Goal: Navigation & Orientation: Find specific page/section

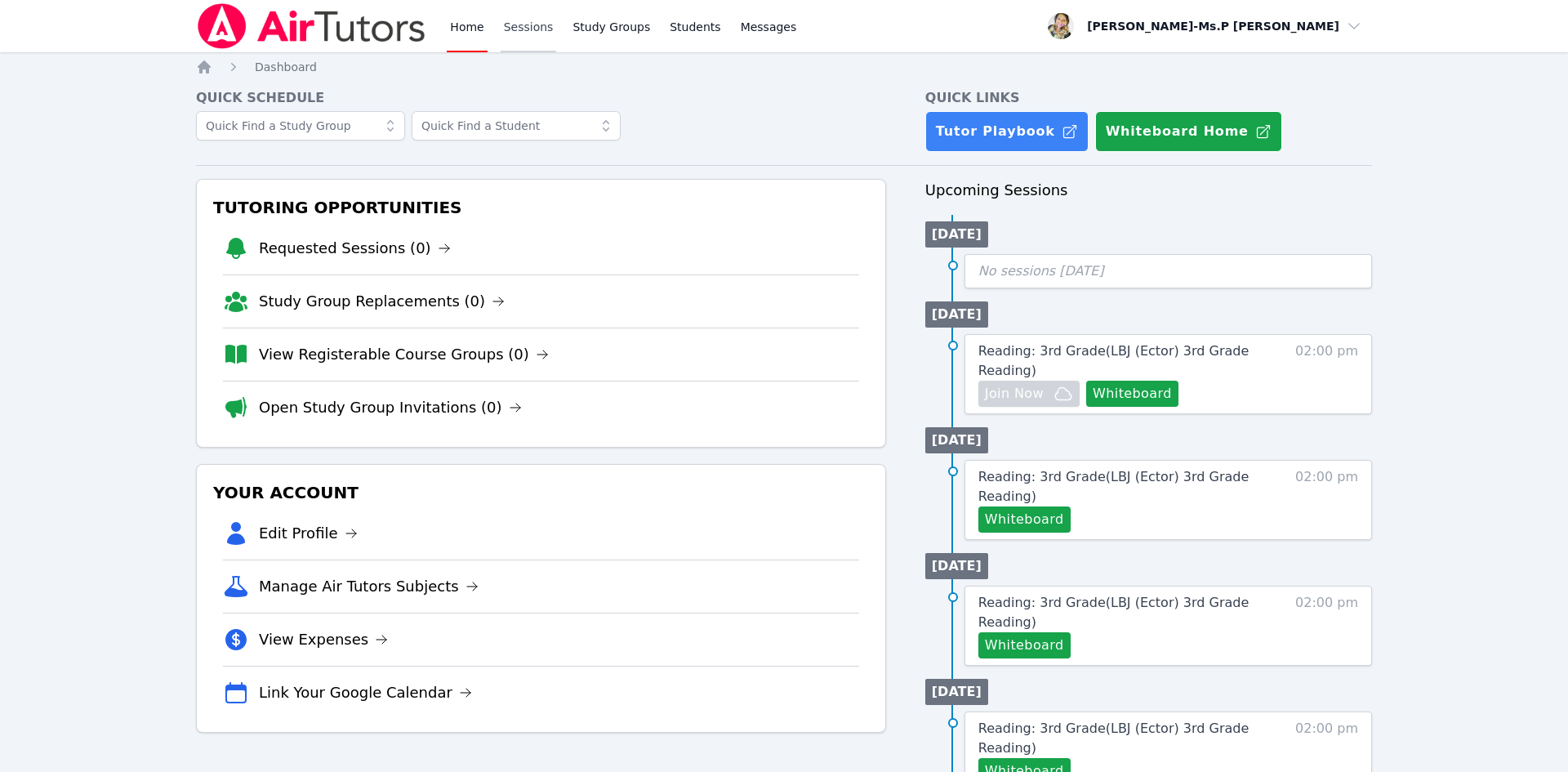
click at [514, 29] on link "Sessions" at bounding box center [528, 26] width 56 height 52
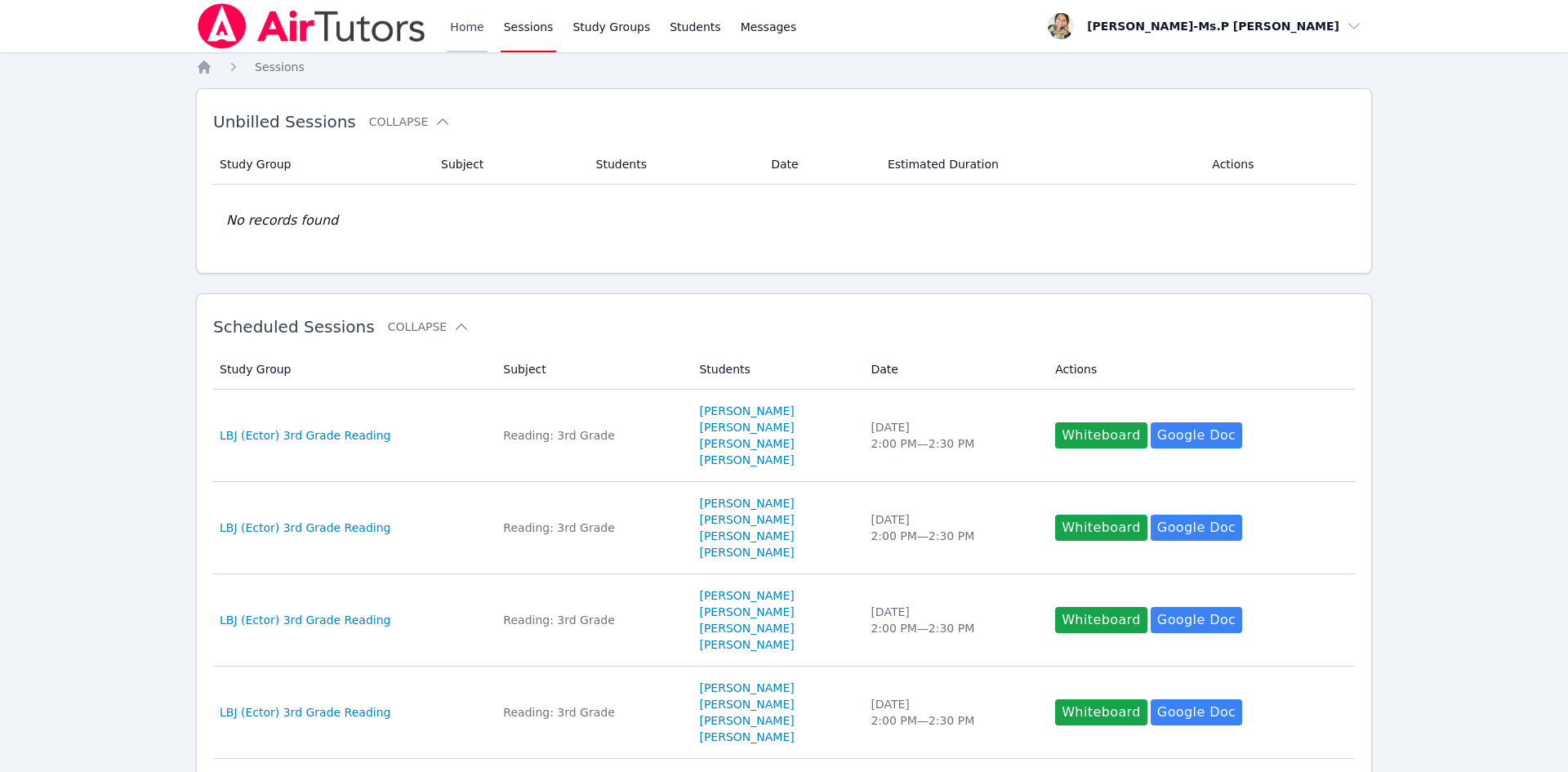
click at [468, 26] on link "Home" at bounding box center [467, 26] width 40 height 52
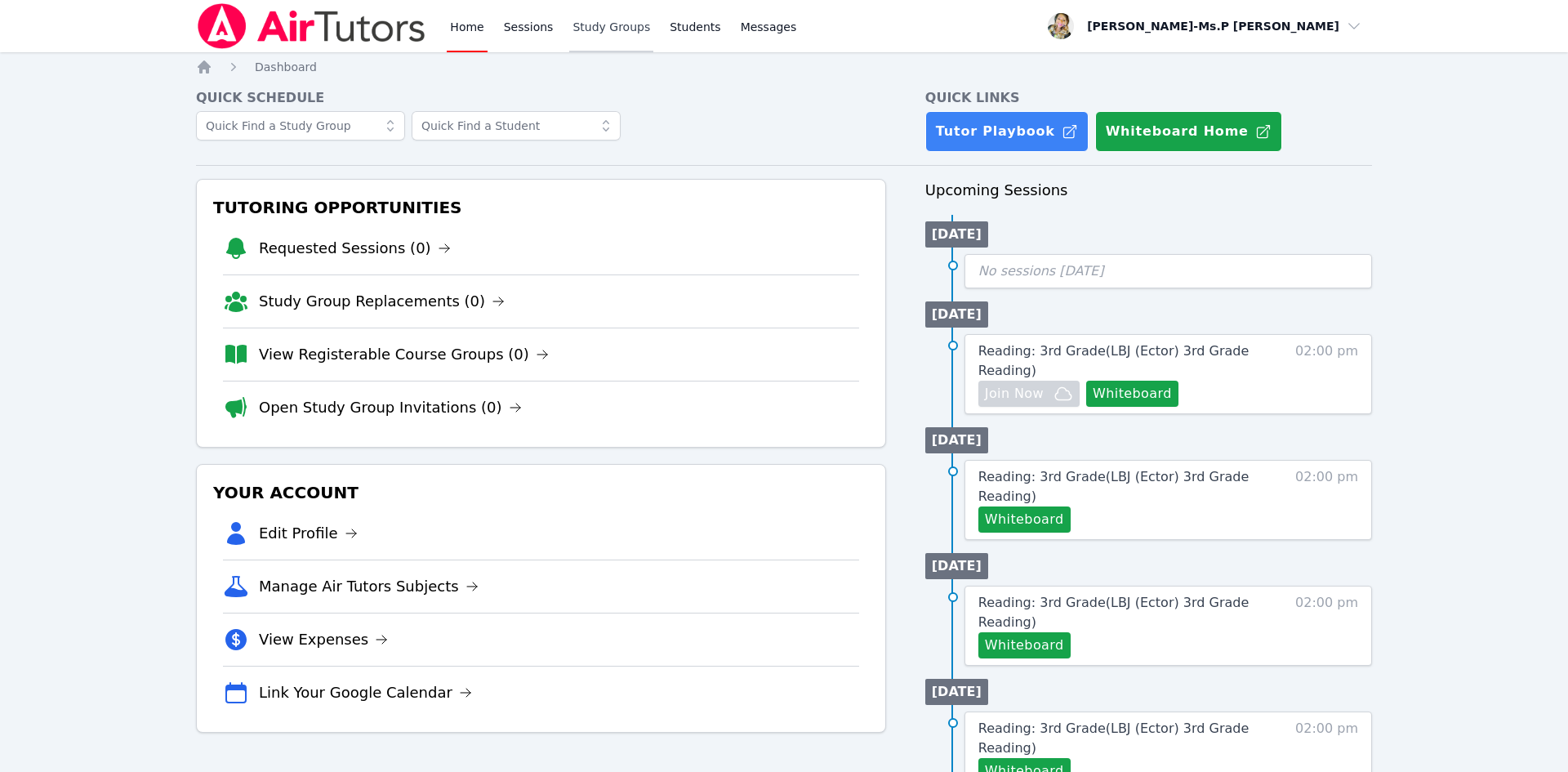
click at [585, 36] on link "Study Groups" at bounding box center [611, 26] width 84 height 52
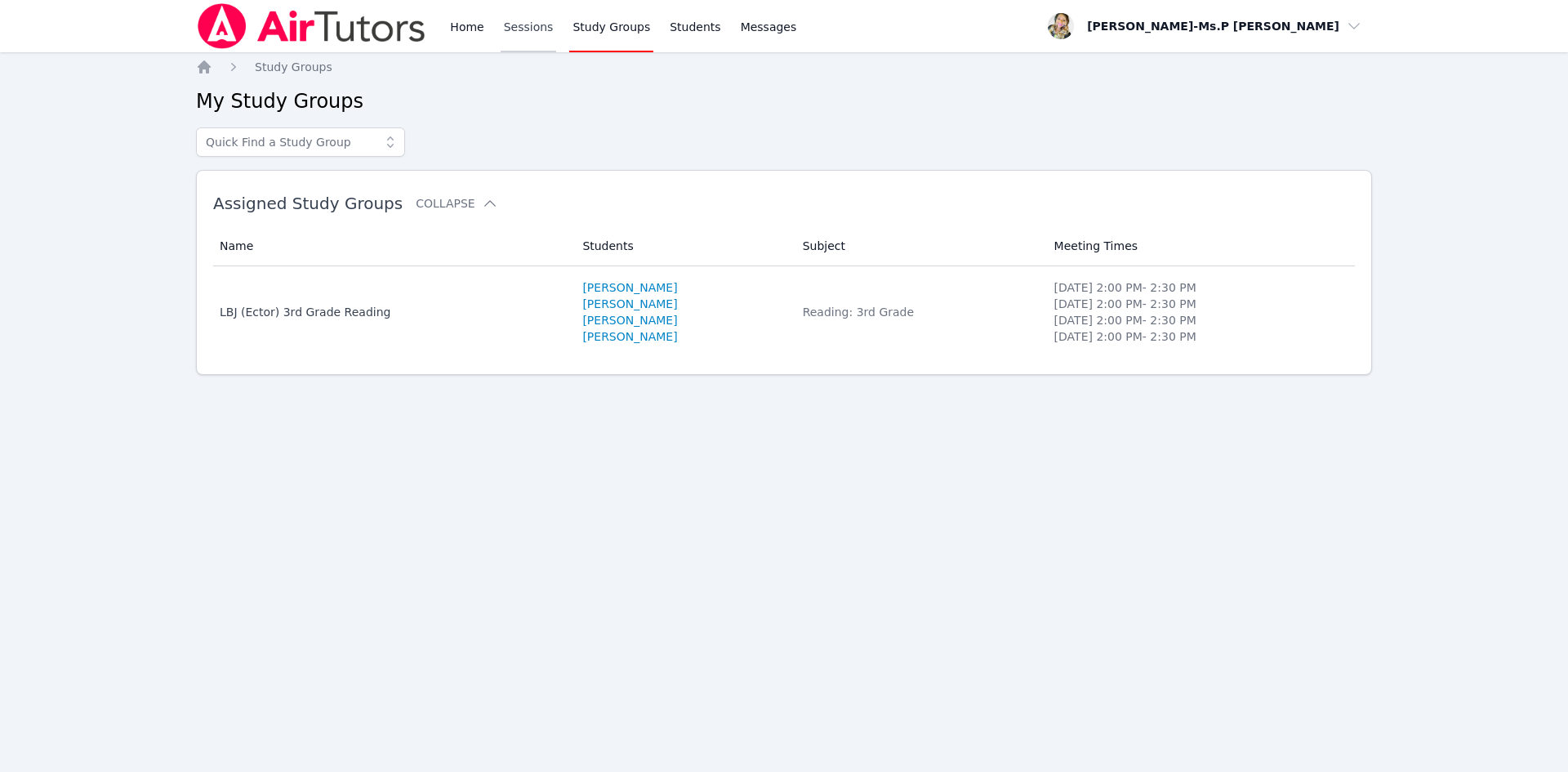
click at [514, 29] on link "Sessions" at bounding box center [528, 26] width 56 height 52
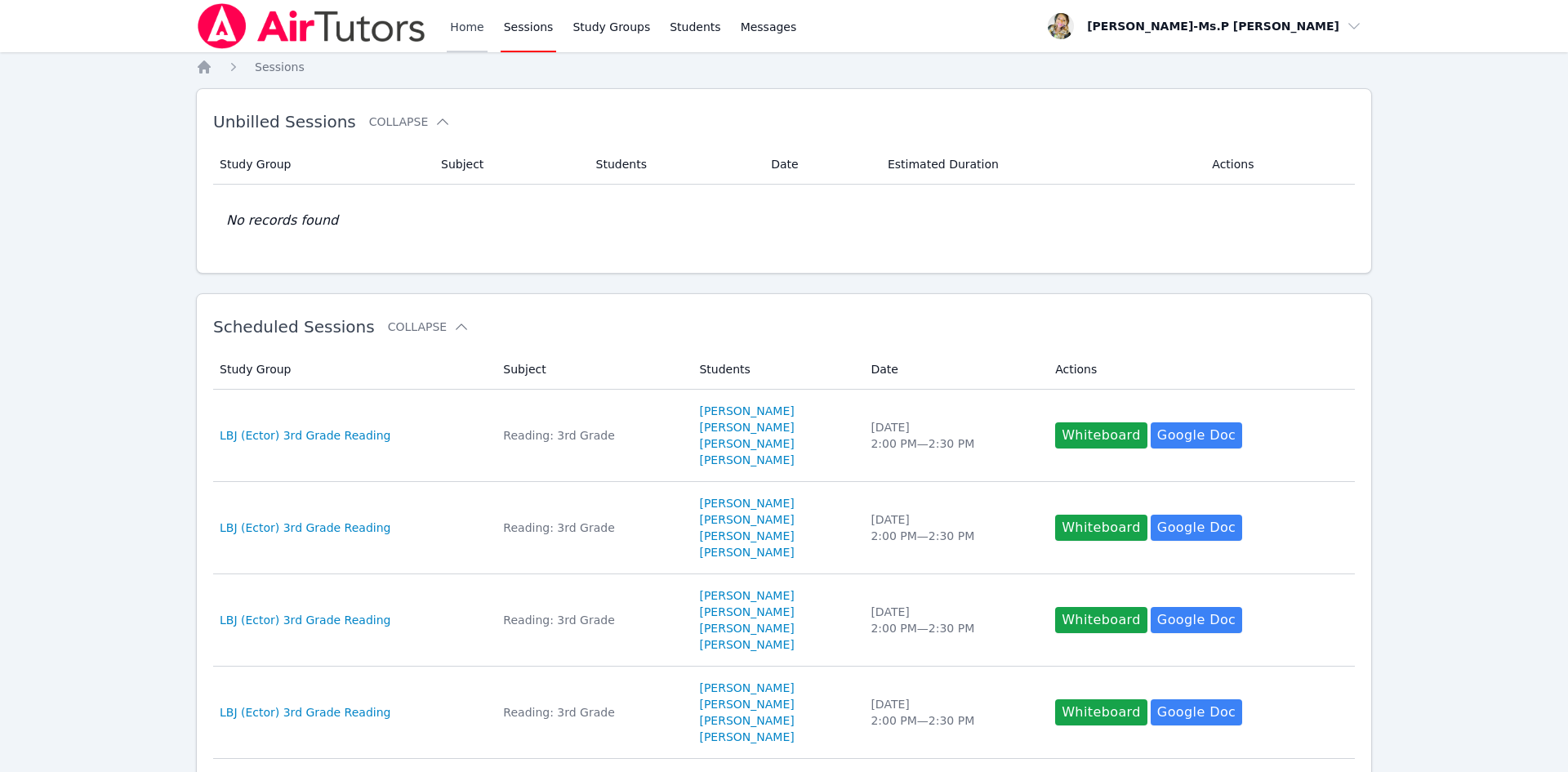
click at [456, 32] on link "Home" at bounding box center [467, 26] width 40 height 52
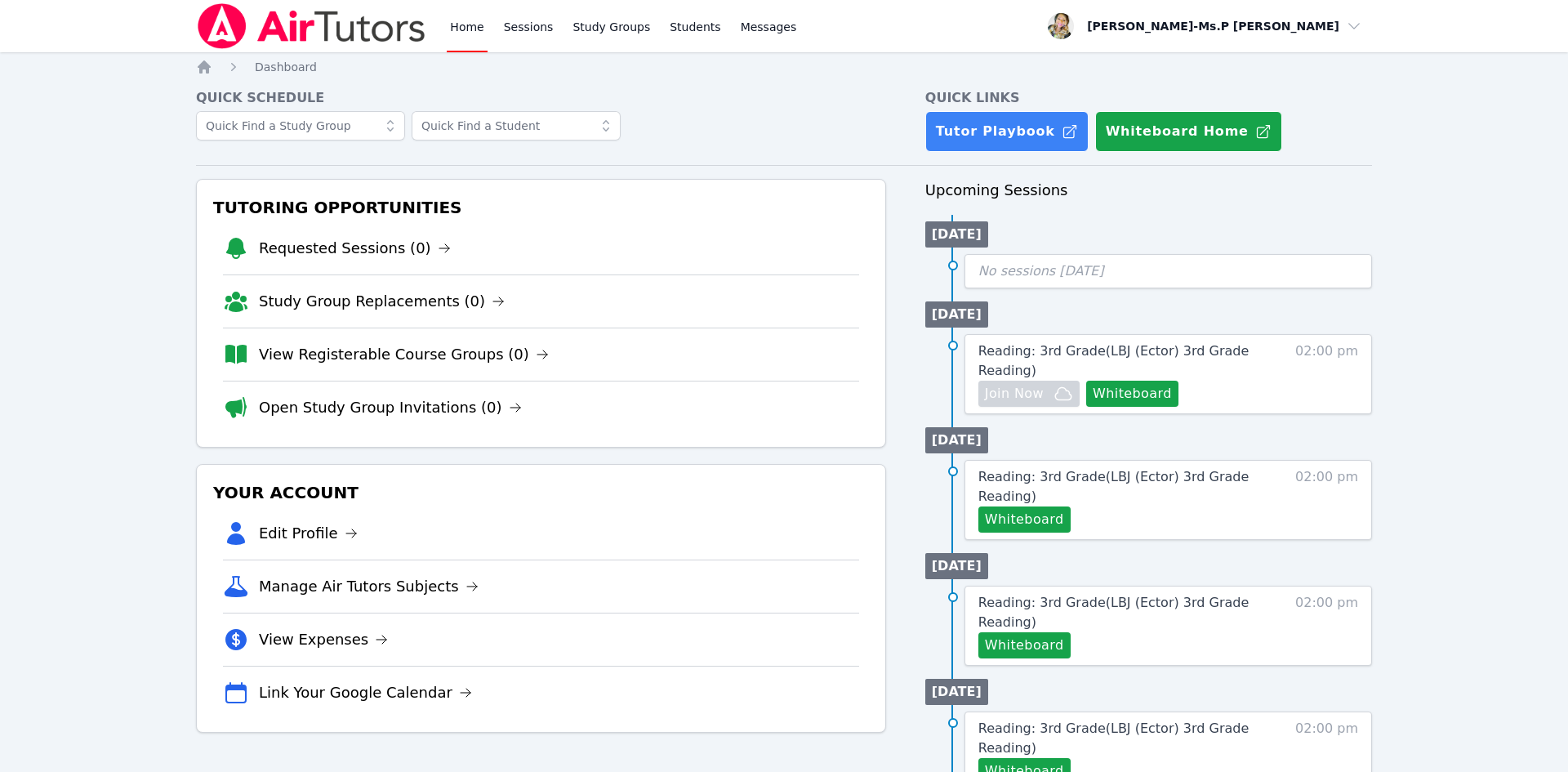
click at [488, 27] on div "Home Sessions Study Groups Students Messages" at bounding box center [624, 26] width 353 height 52
click at [519, 26] on link "Sessions" at bounding box center [528, 26] width 56 height 52
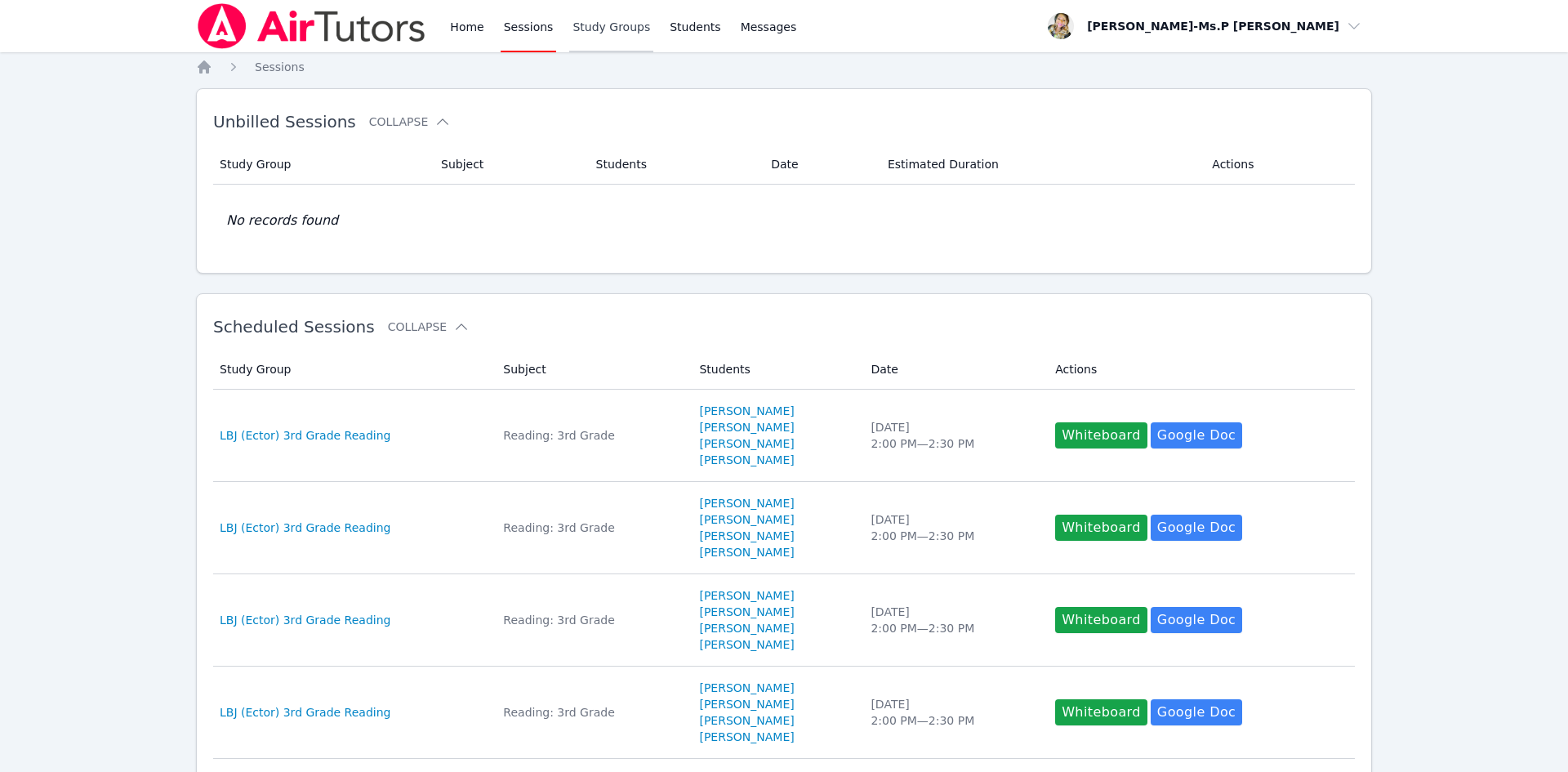
click at [637, 20] on link "Study Groups" at bounding box center [611, 26] width 84 height 52
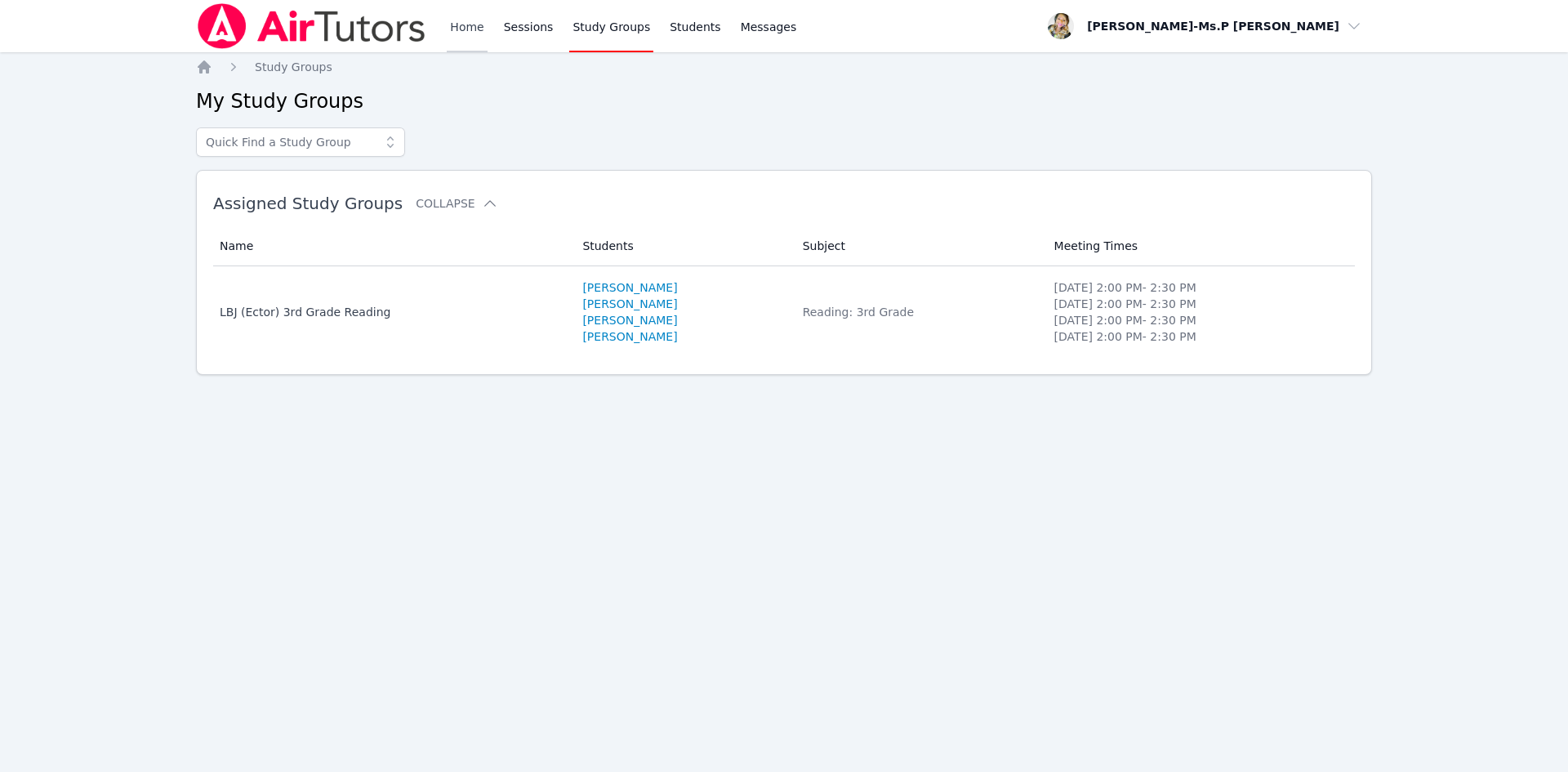
click at [464, 35] on link "Home" at bounding box center [467, 26] width 40 height 52
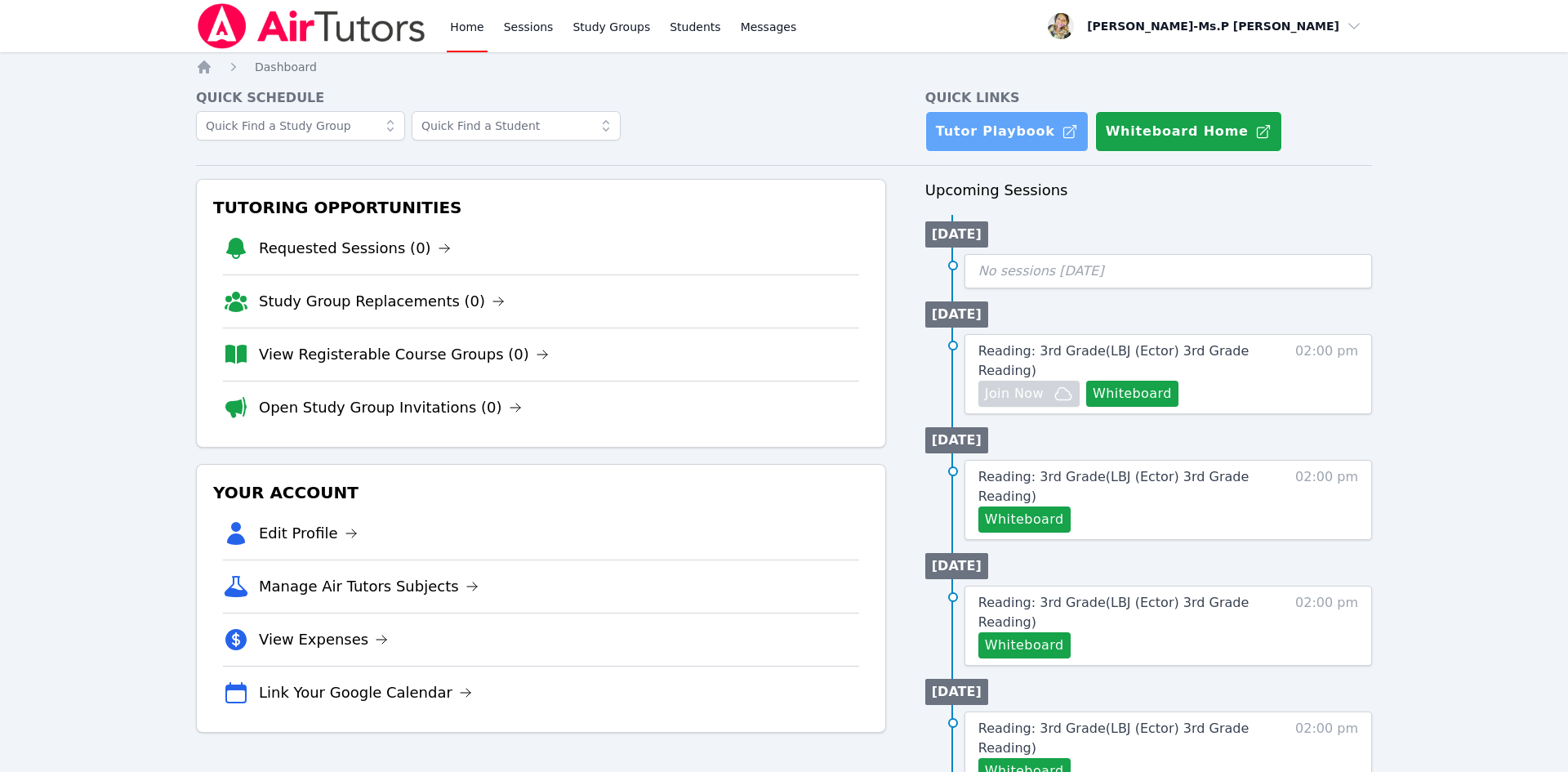
click at [1000, 122] on link "Tutor Playbook" at bounding box center [1008, 131] width 164 height 40
click at [539, 23] on link "Sessions" at bounding box center [528, 26] width 56 height 52
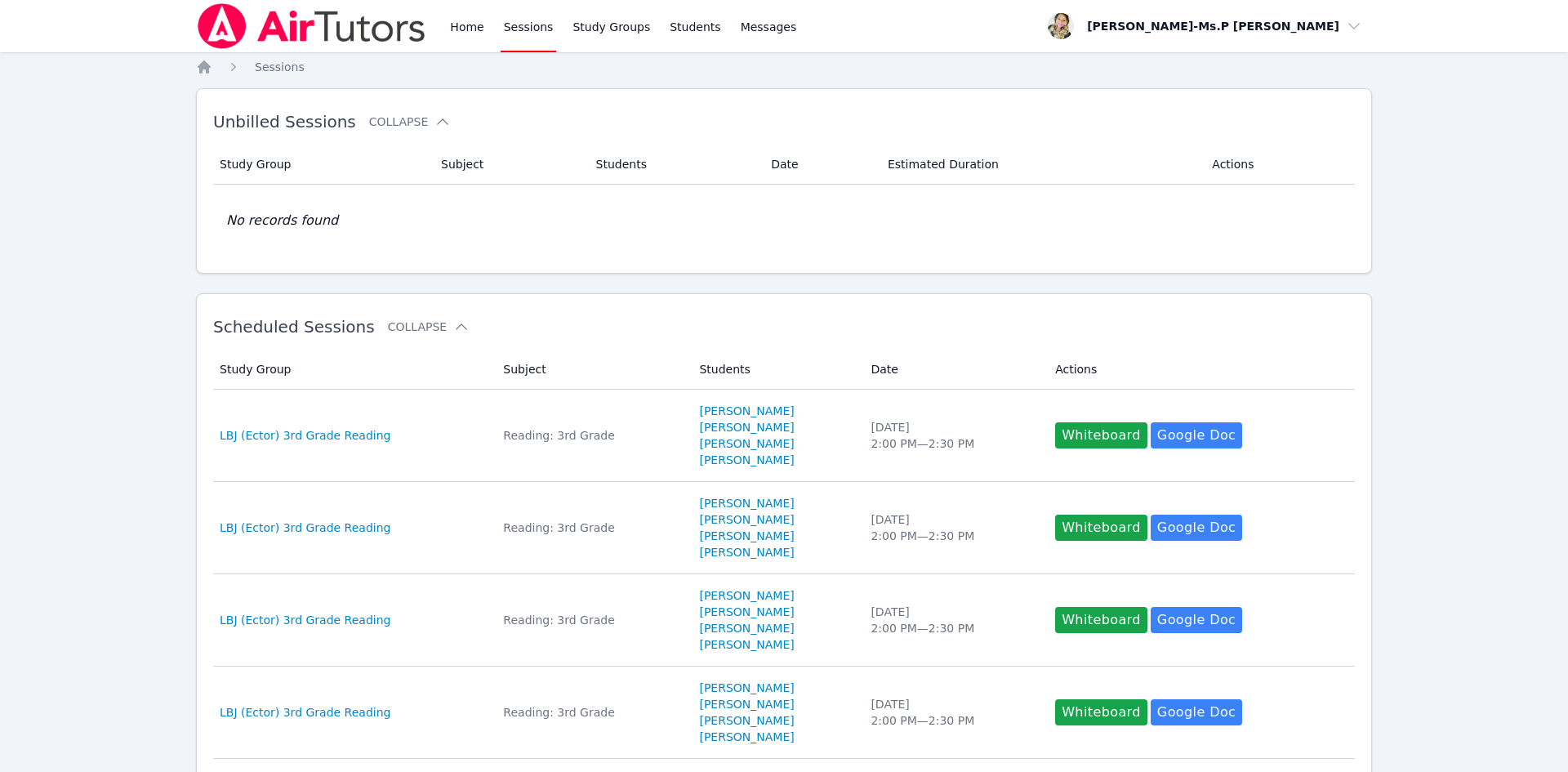
click at [426, 27] on img at bounding box center [312, 26] width 231 height 45
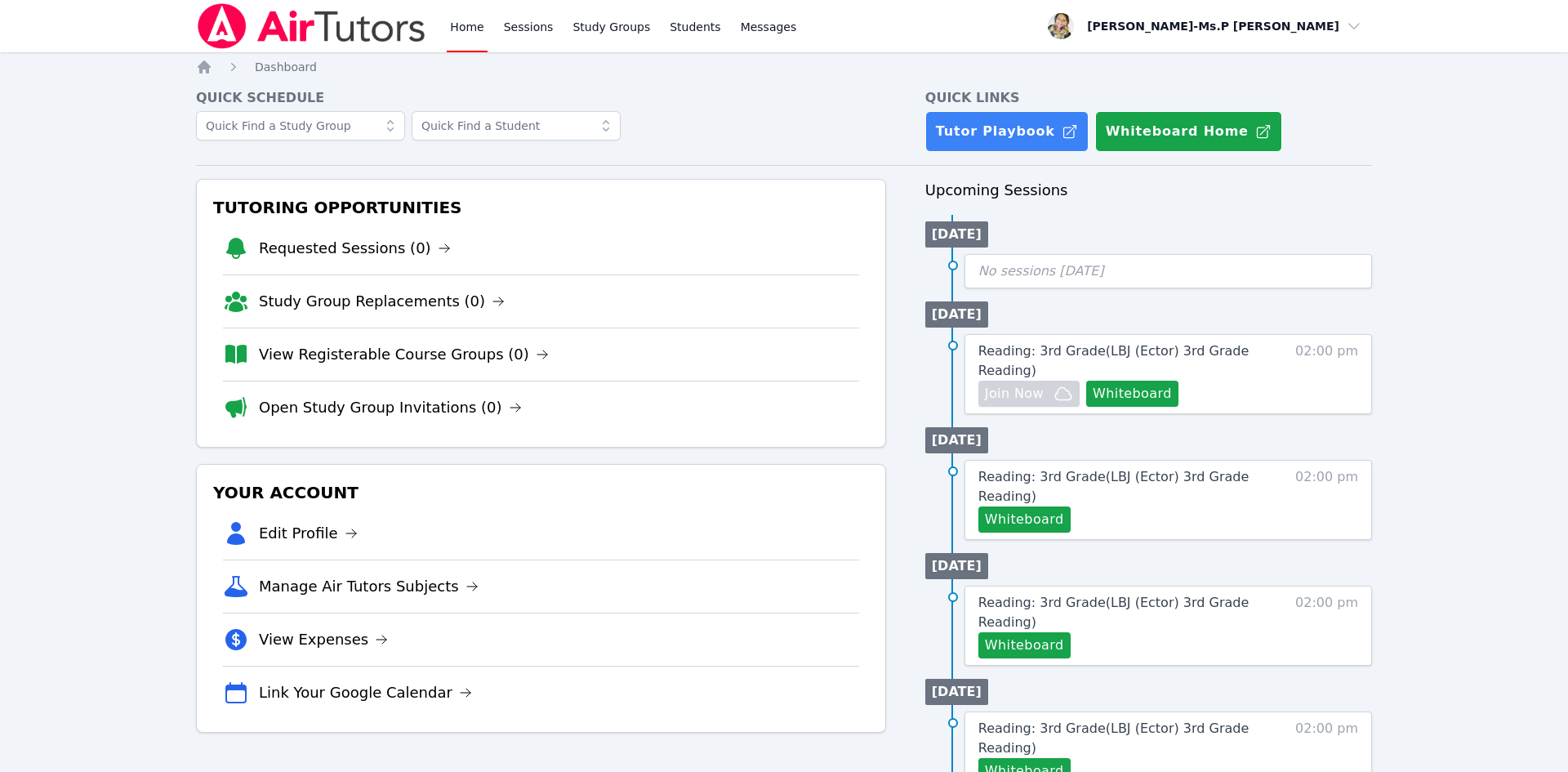
click at [322, 27] on img at bounding box center [312, 26] width 231 height 45
click at [506, 32] on link "Sessions" at bounding box center [528, 26] width 56 height 52
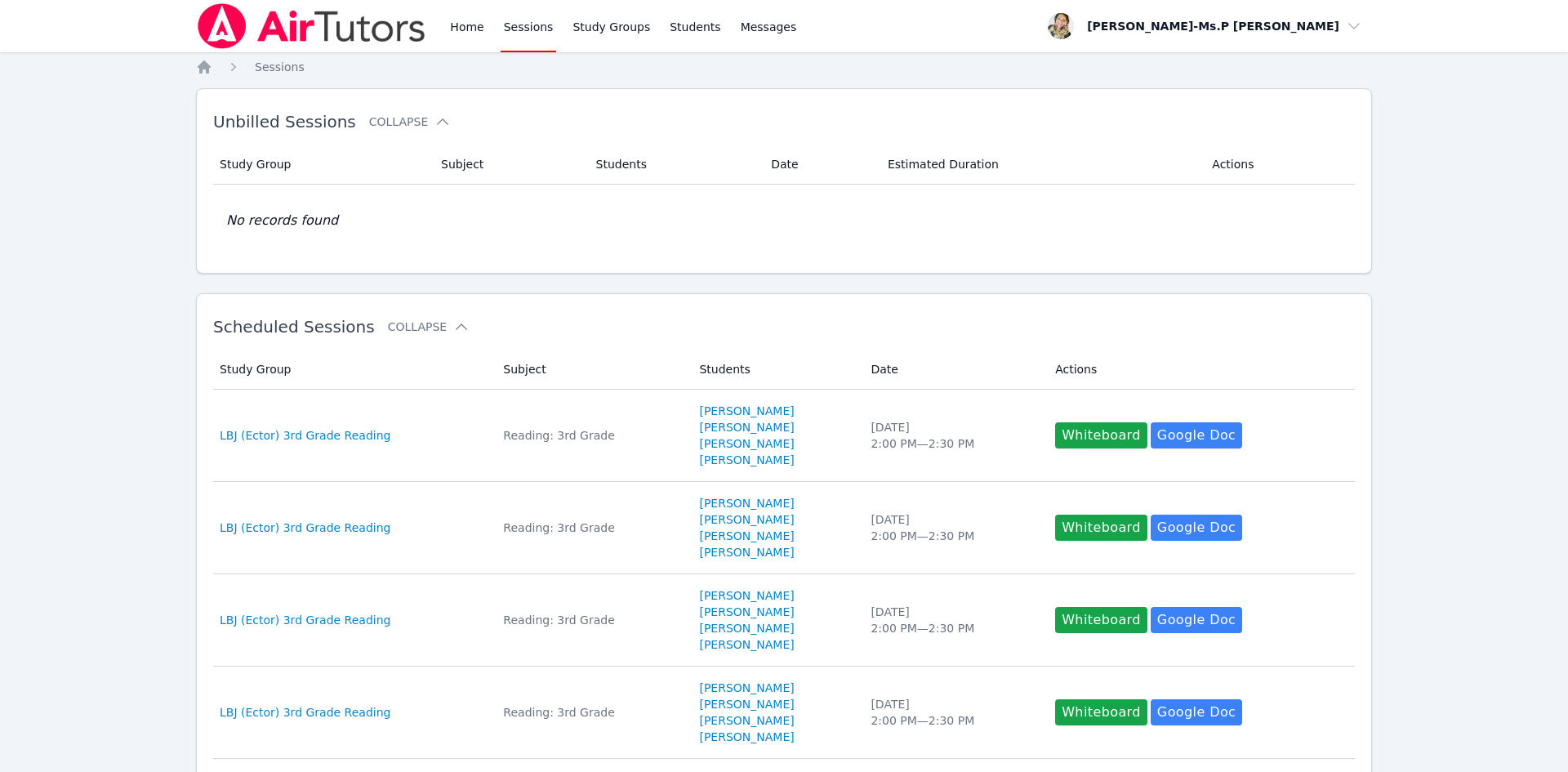
click at [549, 26] on link "Sessions" at bounding box center [528, 26] width 56 height 52
click at [477, 26] on link "Home" at bounding box center [467, 26] width 40 height 52
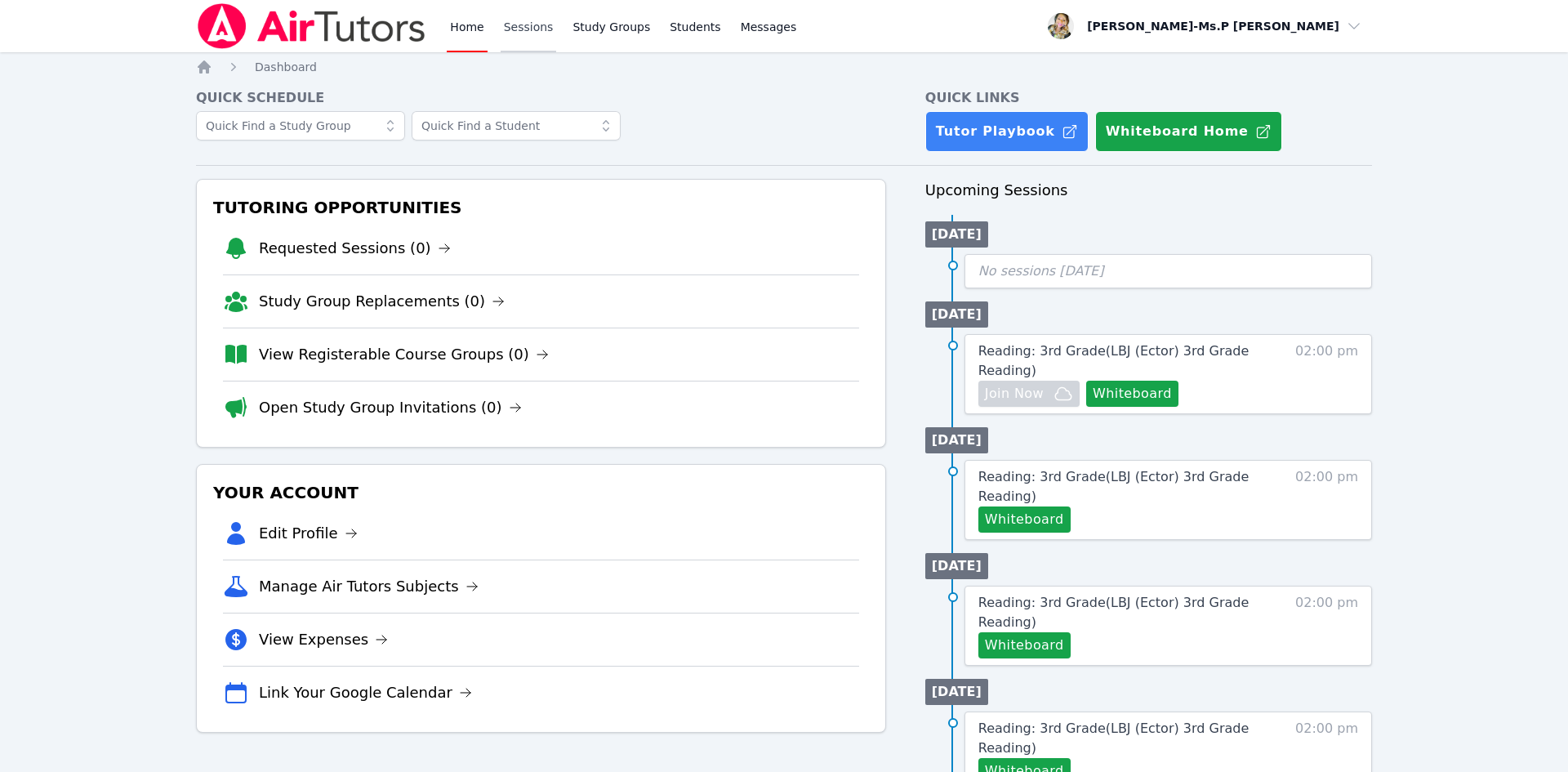
click at [509, 27] on link "Sessions" at bounding box center [528, 26] width 56 height 52
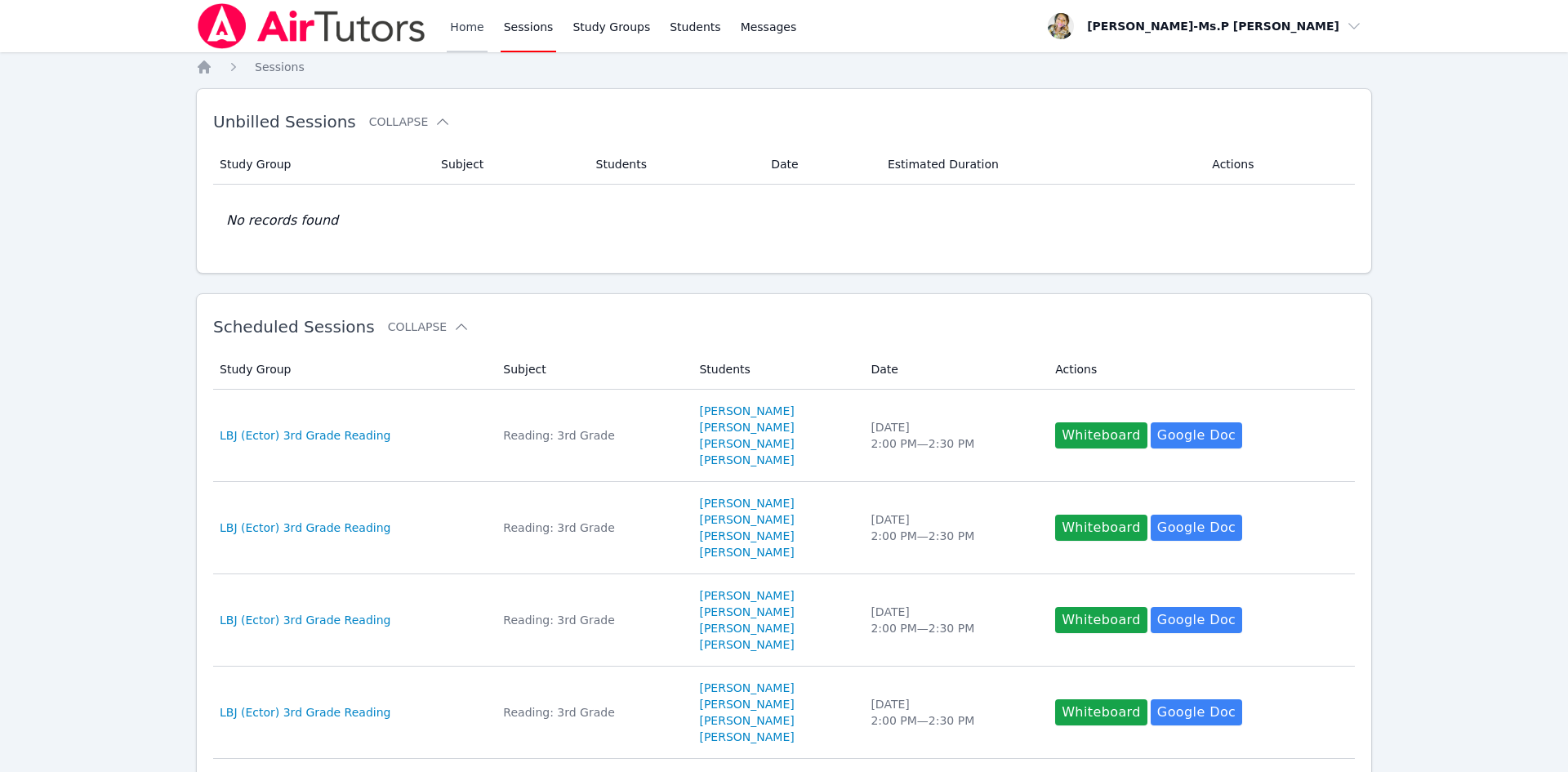
click at [460, 35] on link "Home" at bounding box center [467, 26] width 40 height 52
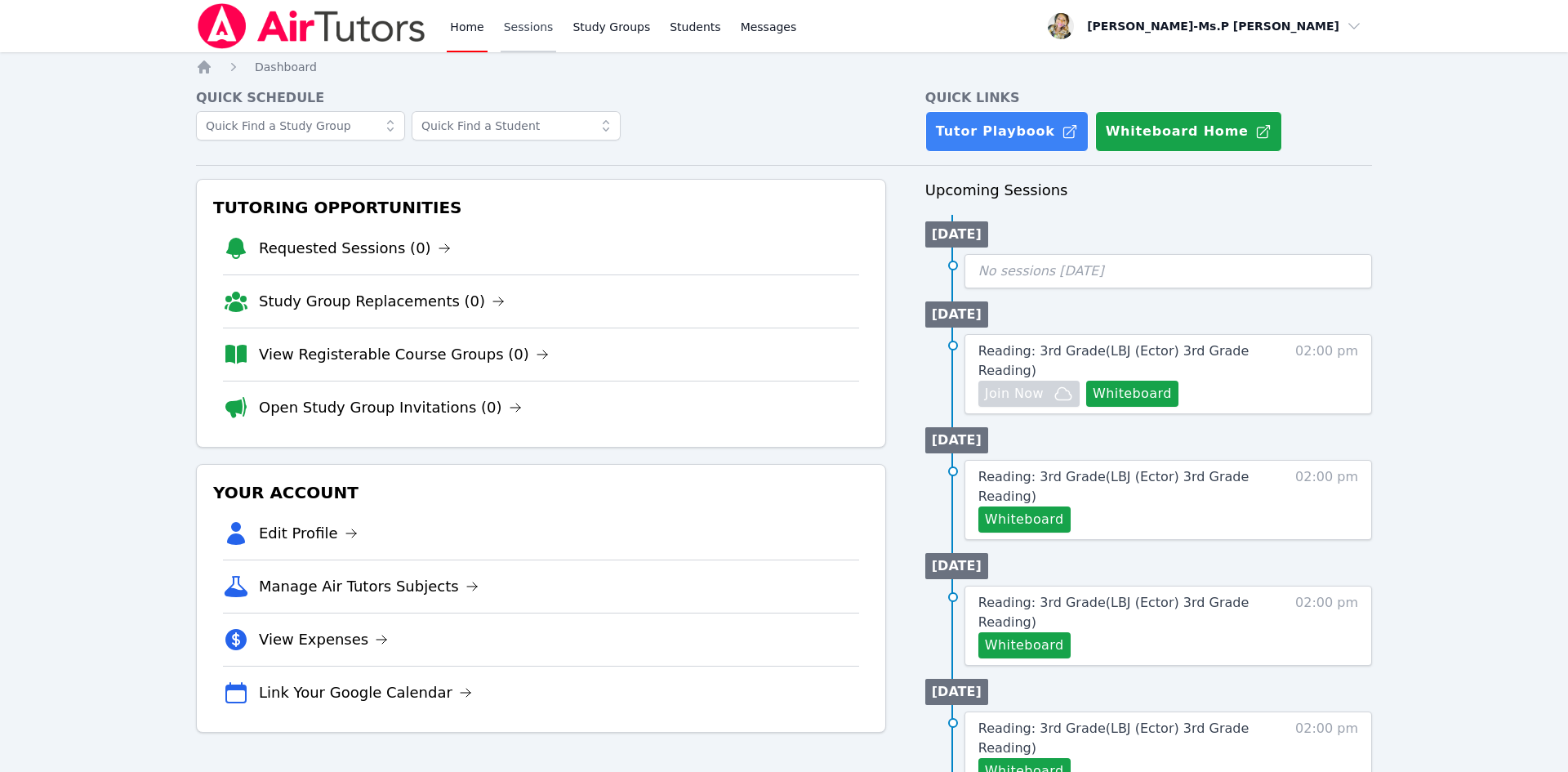
click at [536, 36] on link "Sessions" at bounding box center [528, 26] width 56 height 52
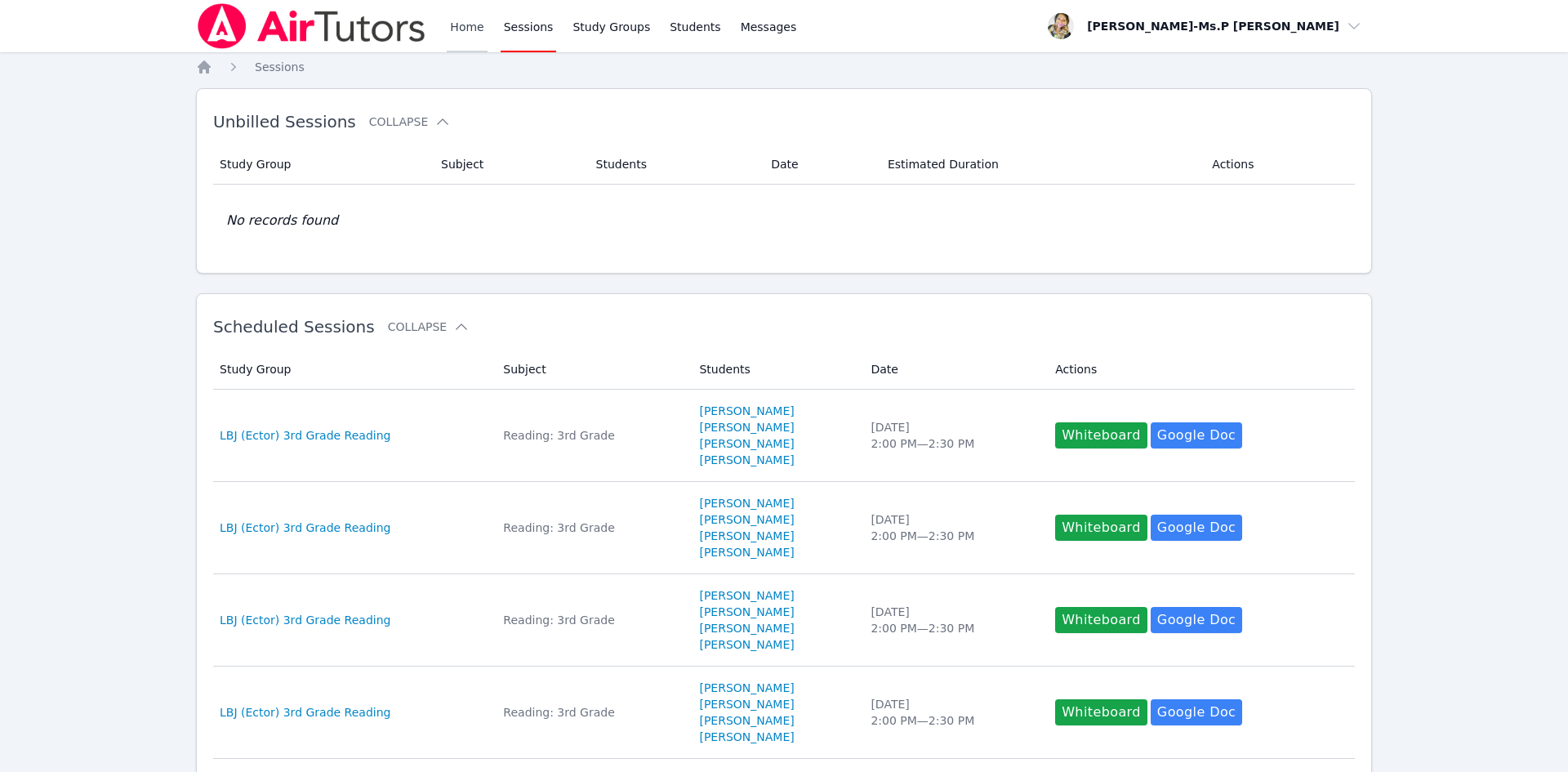
click at [476, 14] on link "Home" at bounding box center [467, 26] width 40 height 52
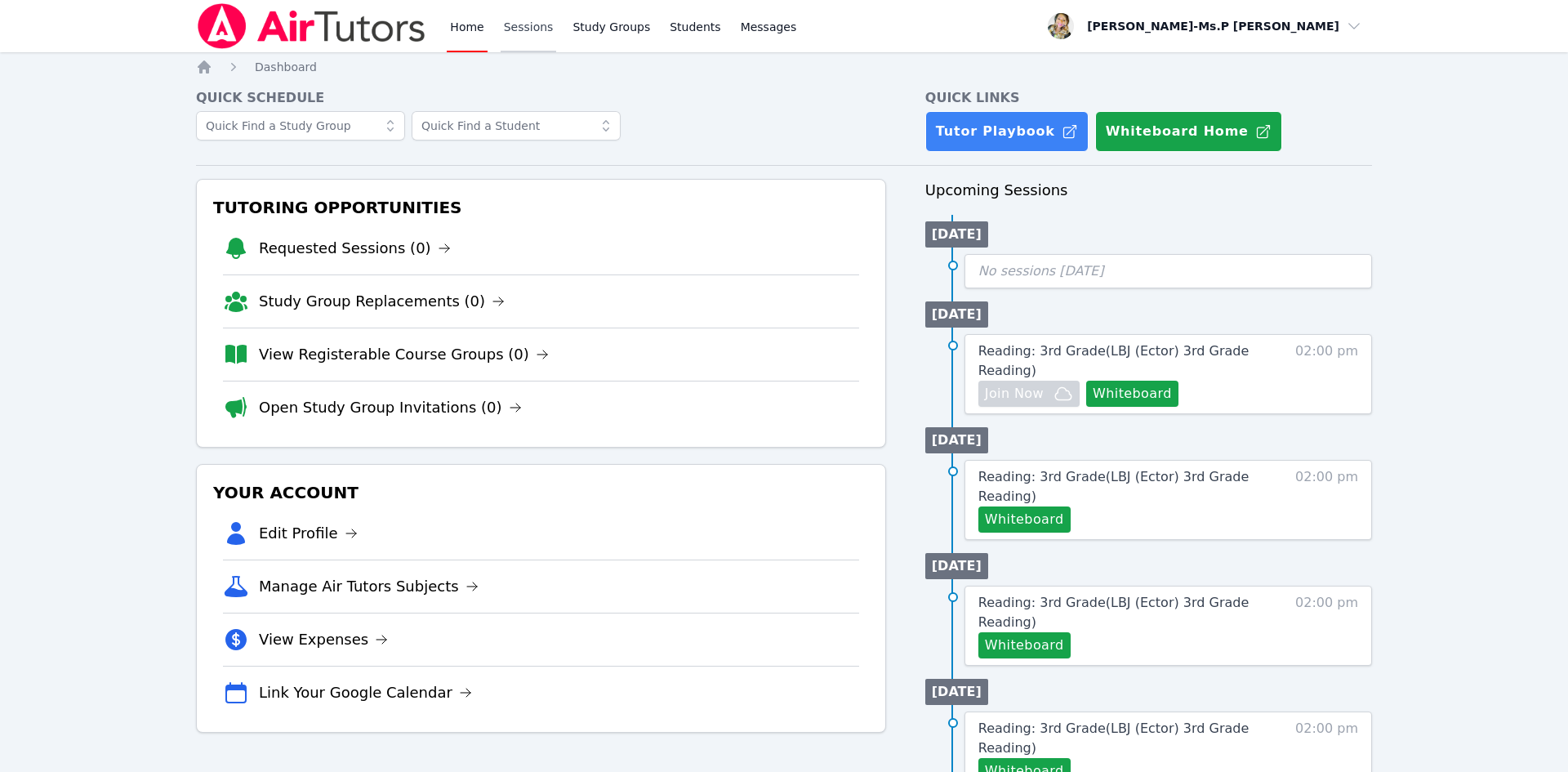
click at [516, 33] on link "Sessions" at bounding box center [528, 26] width 56 height 52
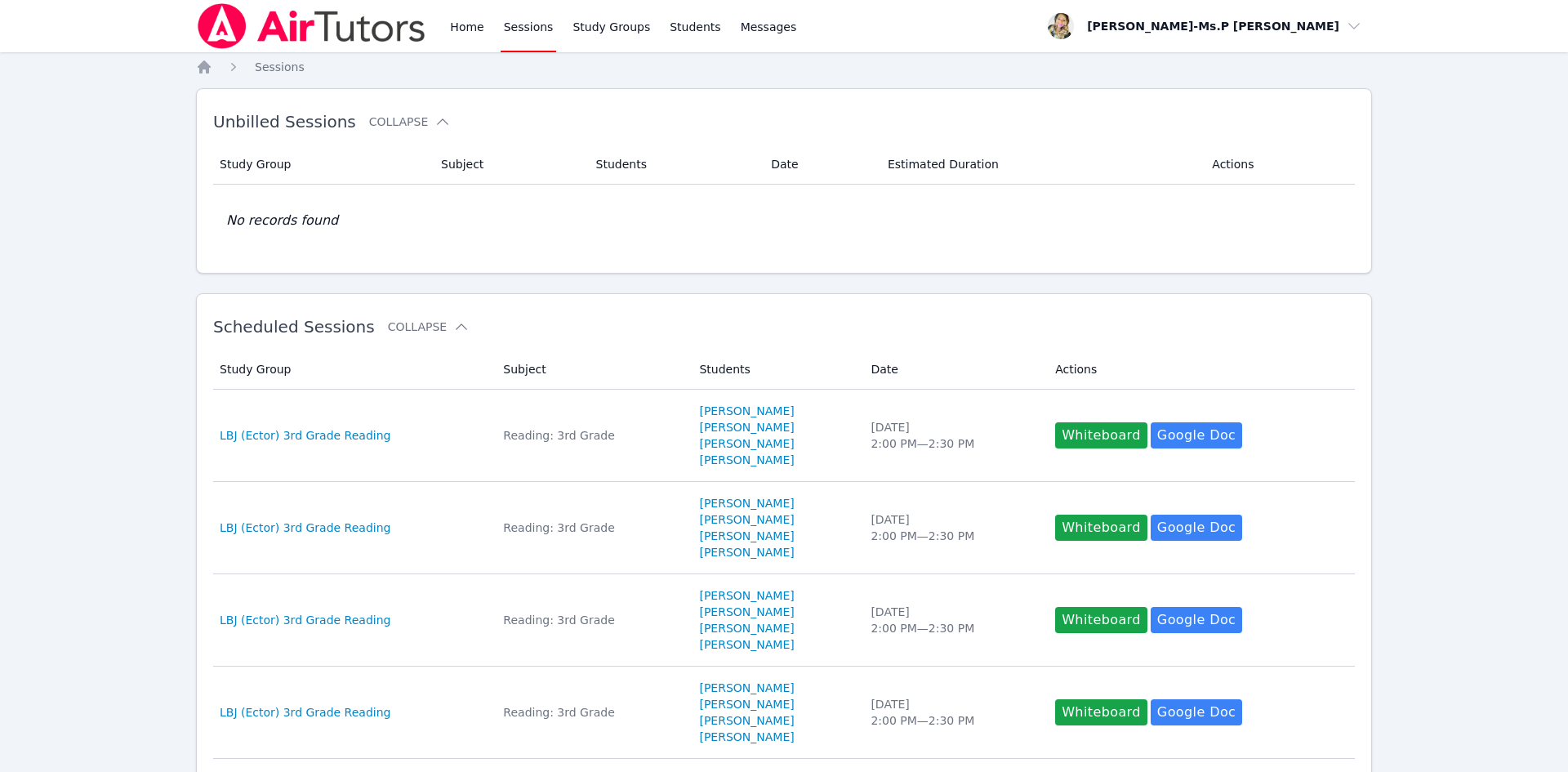
drag, startPoint x: 523, startPoint y: 31, endPoint x: 501, endPoint y: 18, distance: 25.6
click at [522, 31] on link "Sessions" at bounding box center [528, 26] width 56 height 52
click at [466, 28] on link "Home" at bounding box center [467, 26] width 40 height 52
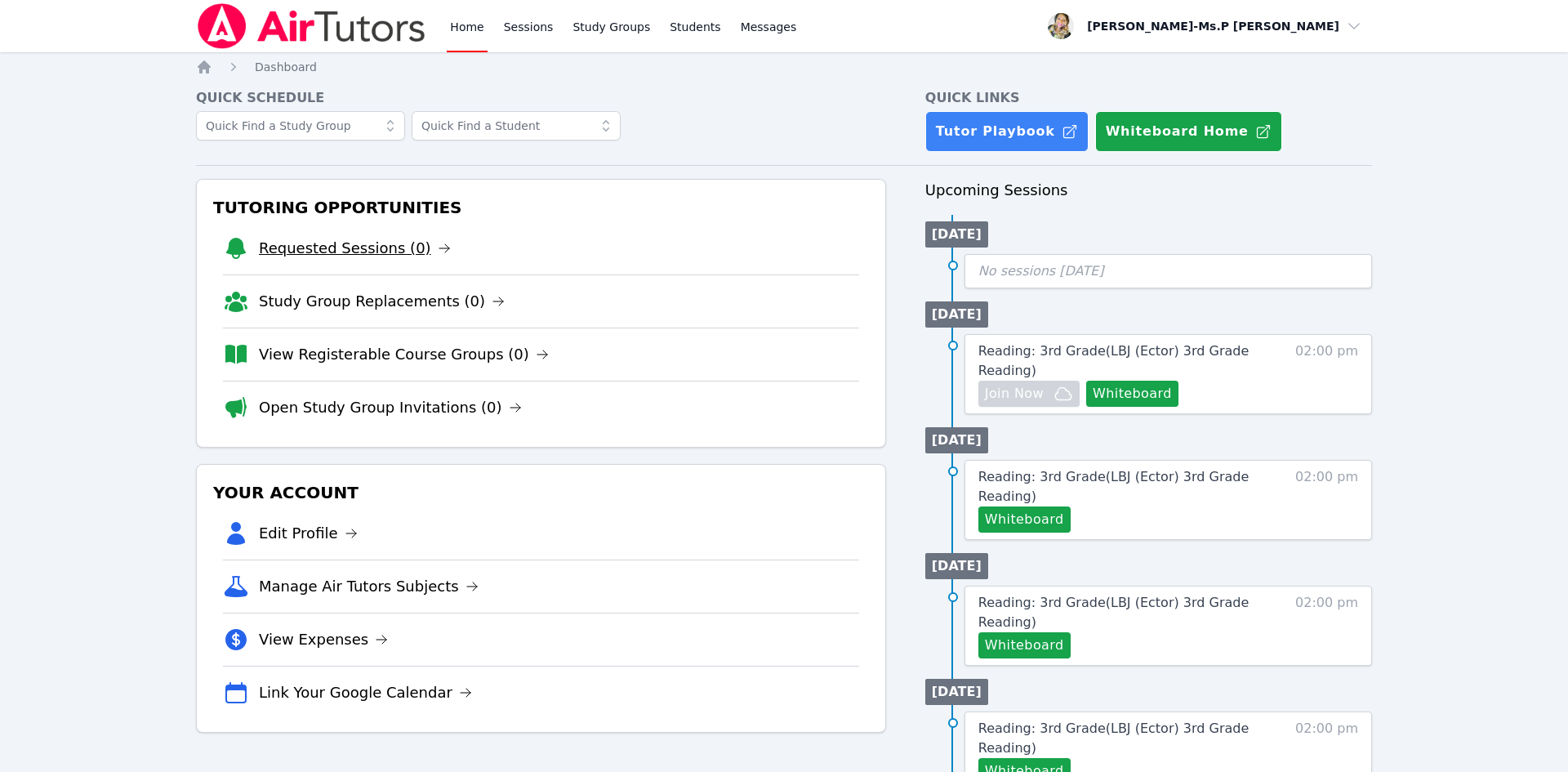
click at [335, 247] on link "Requested Sessions (0)" at bounding box center [354, 248] width 192 height 23
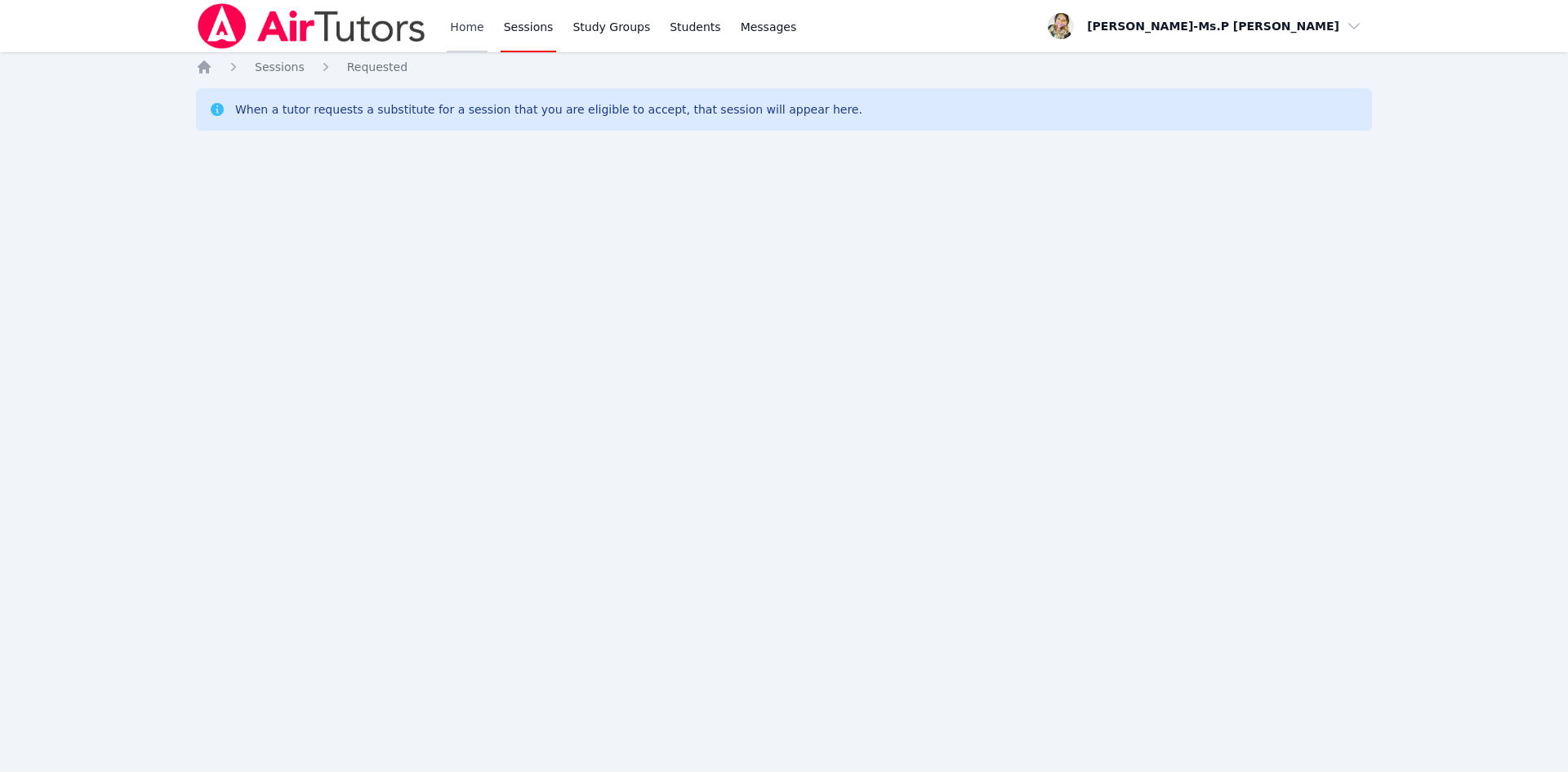
click at [466, 17] on link "Home" at bounding box center [467, 26] width 40 height 52
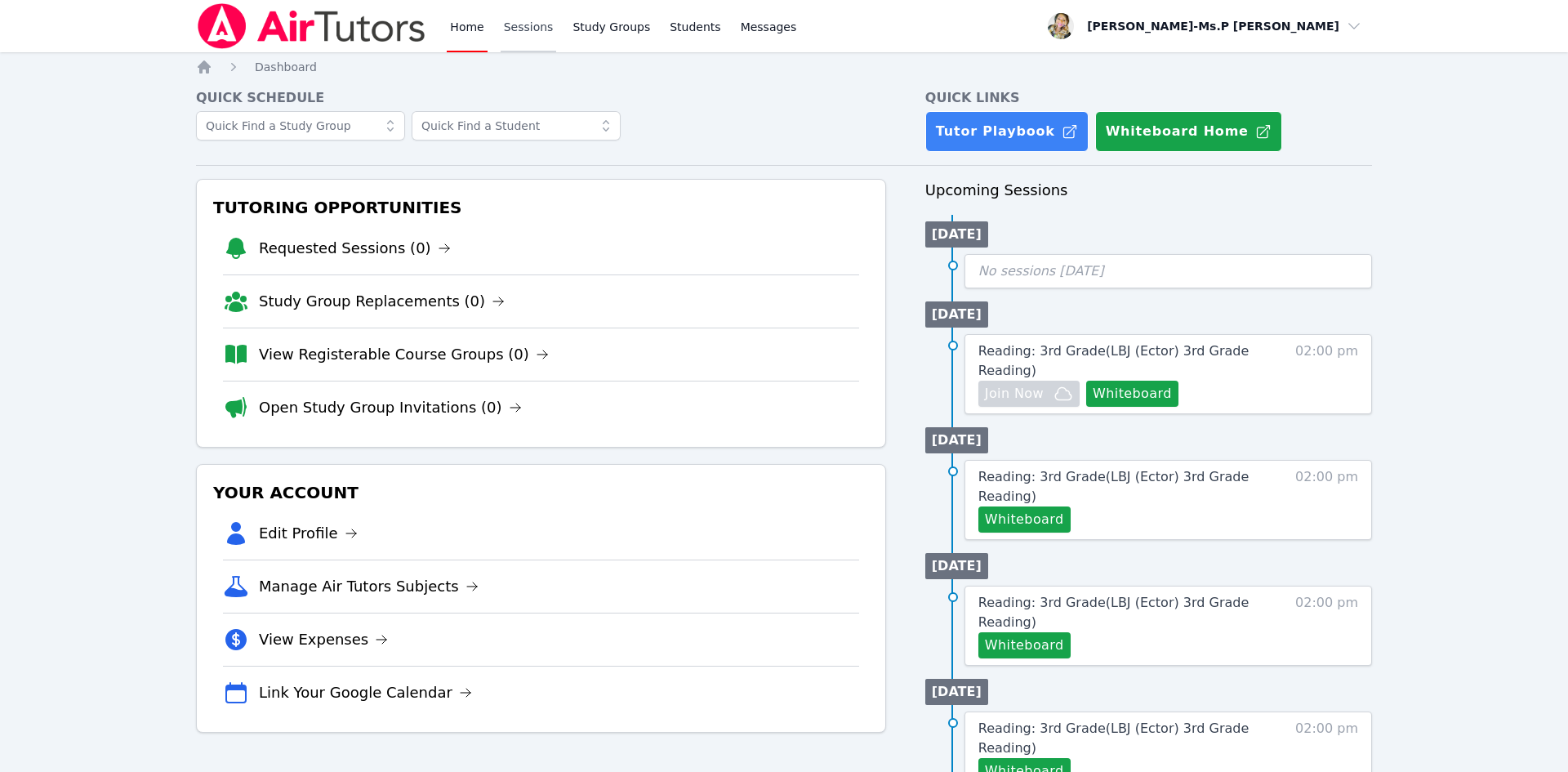
click at [536, 30] on link "Sessions" at bounding box center [528, 26] width 56 height 52
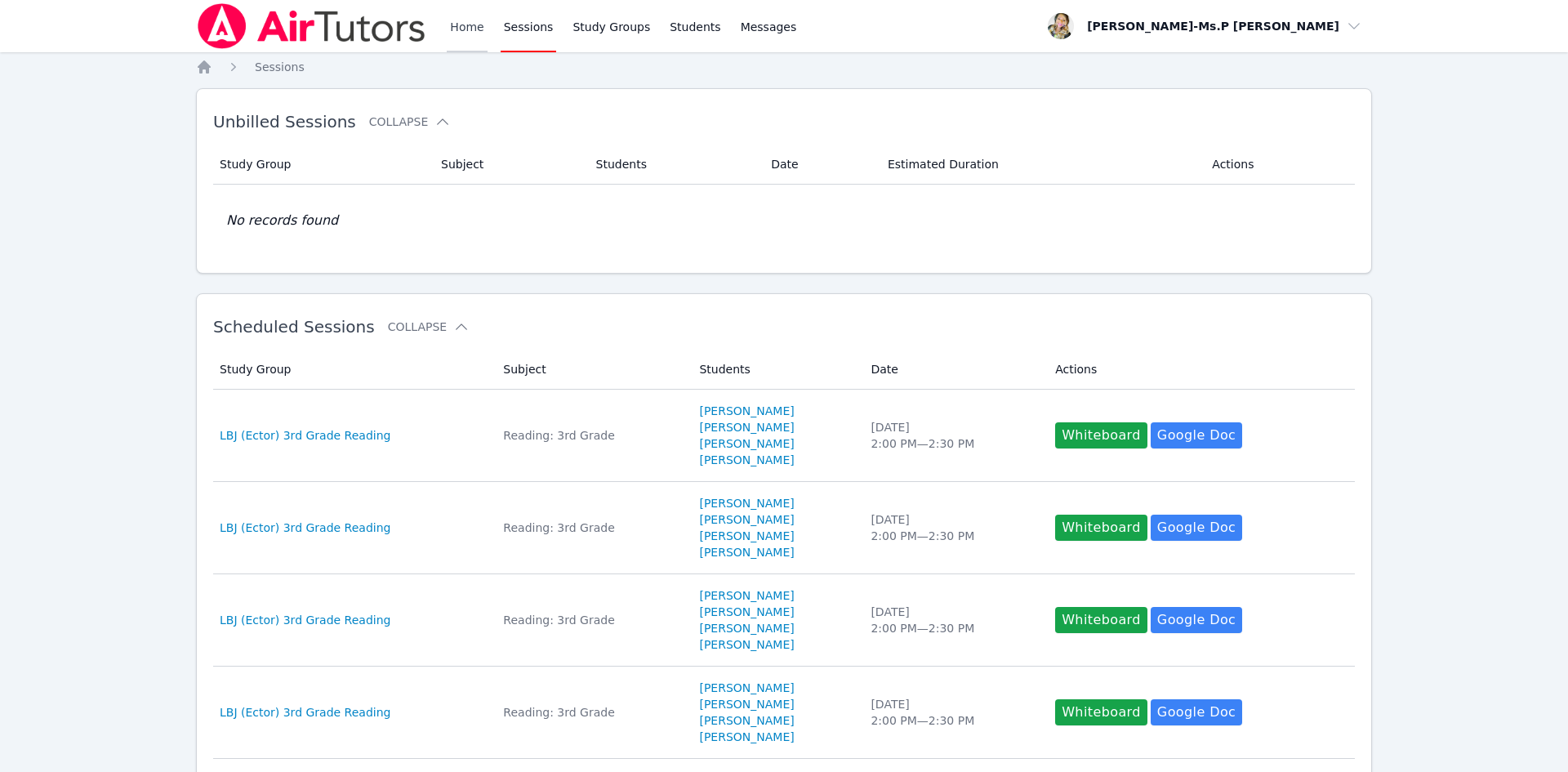
drag, startPoint x: 472, startPoint y: 26, endPoint x: 467, endPoint y: 7, distance: 19.6
click at [472, 26] on link "Home" at bounding box center [467, 26] width 40 height 52
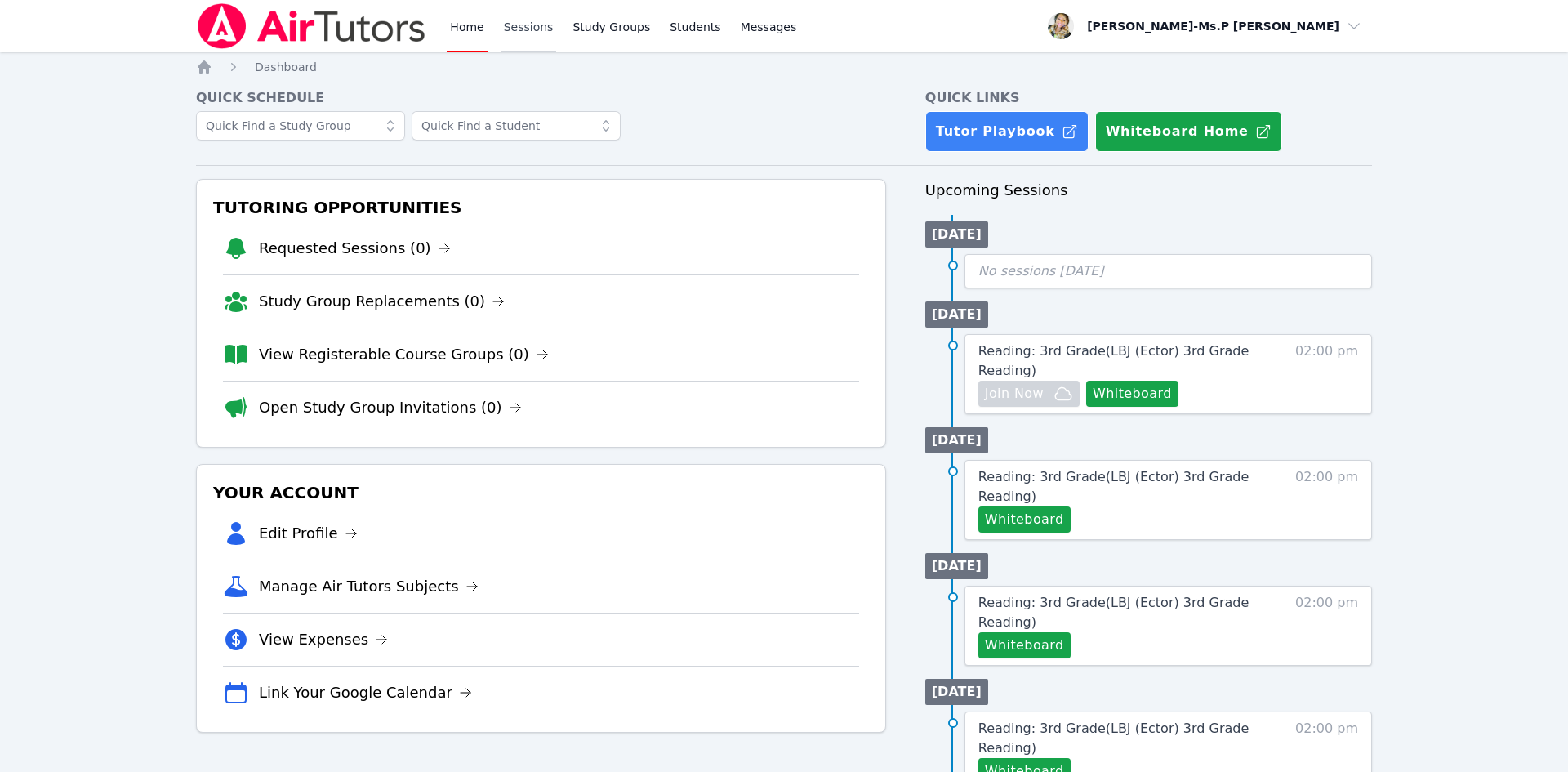
click at [529, 30] on link "Sessions" at bounding box center [528, 26] width 56 height 52
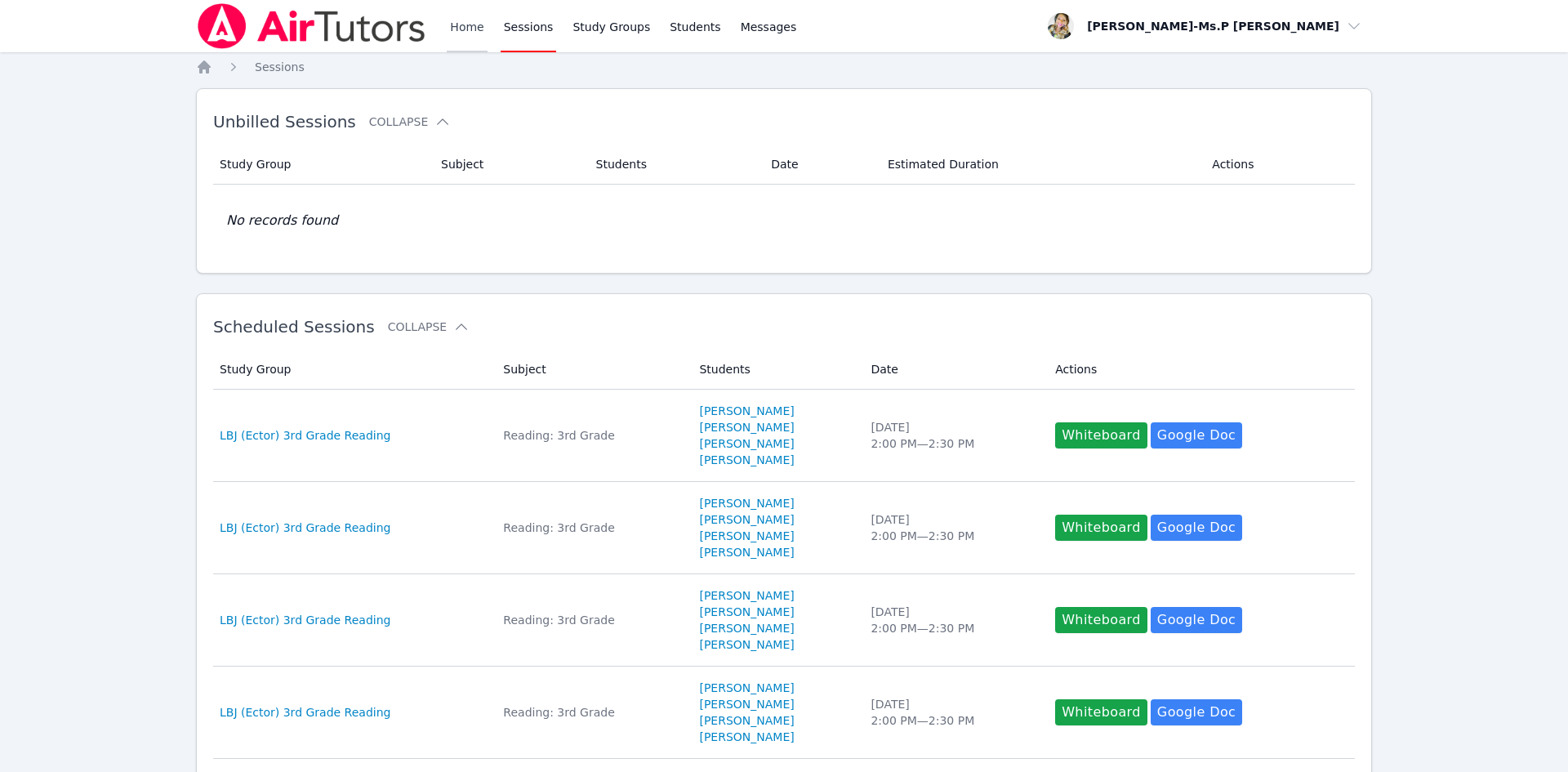
click at [459, 26] on link "Home" at bounding box center [467, 26] width 40 height 52
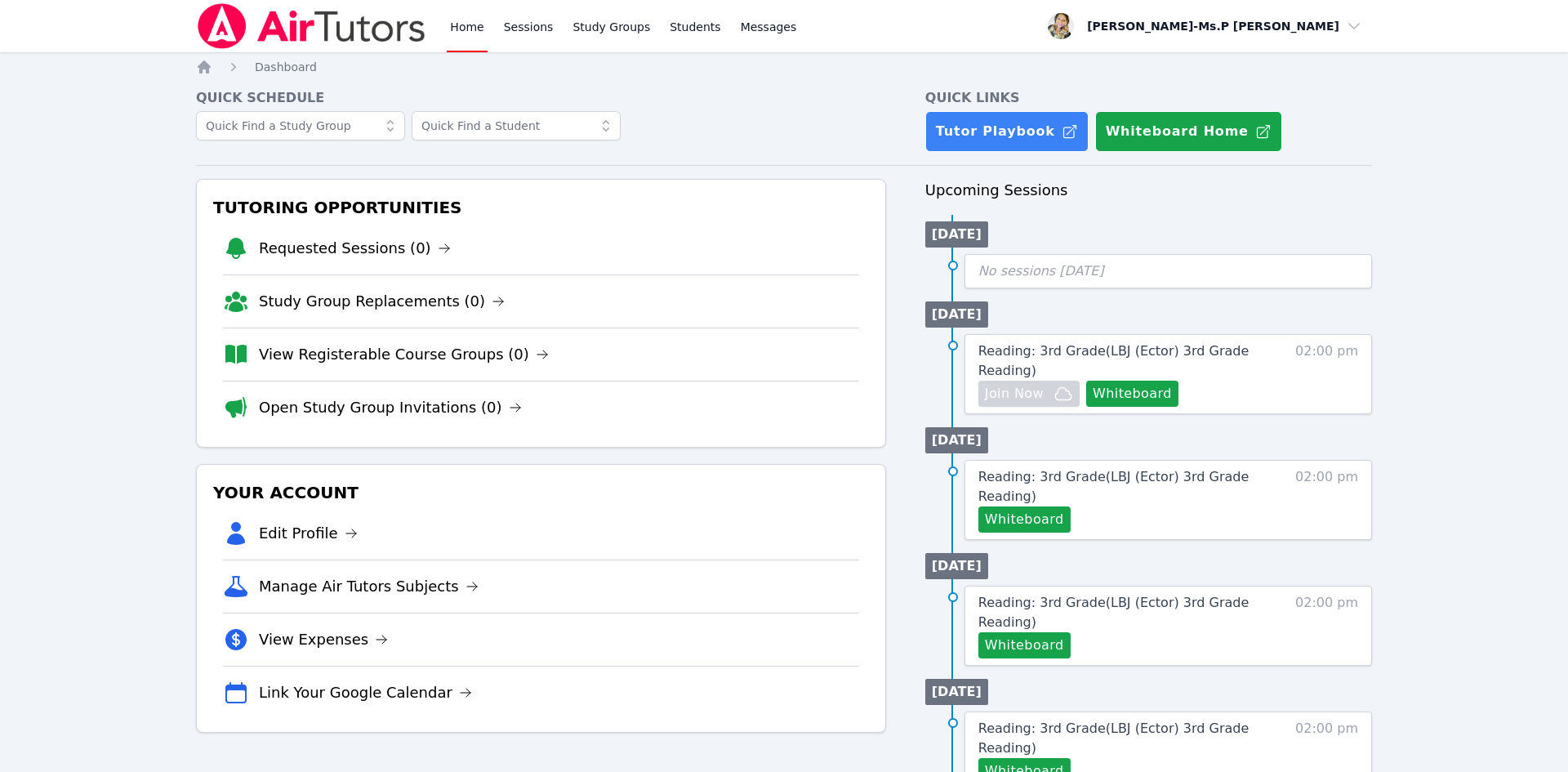
click at [495, 26] on div "Home Sessions Study Groups Students Messages" at bounding box center [624, 26] width 353 height 52
click at [532, 26] on link "Sessions" at bounding box center [528, 26] width 56 height 52
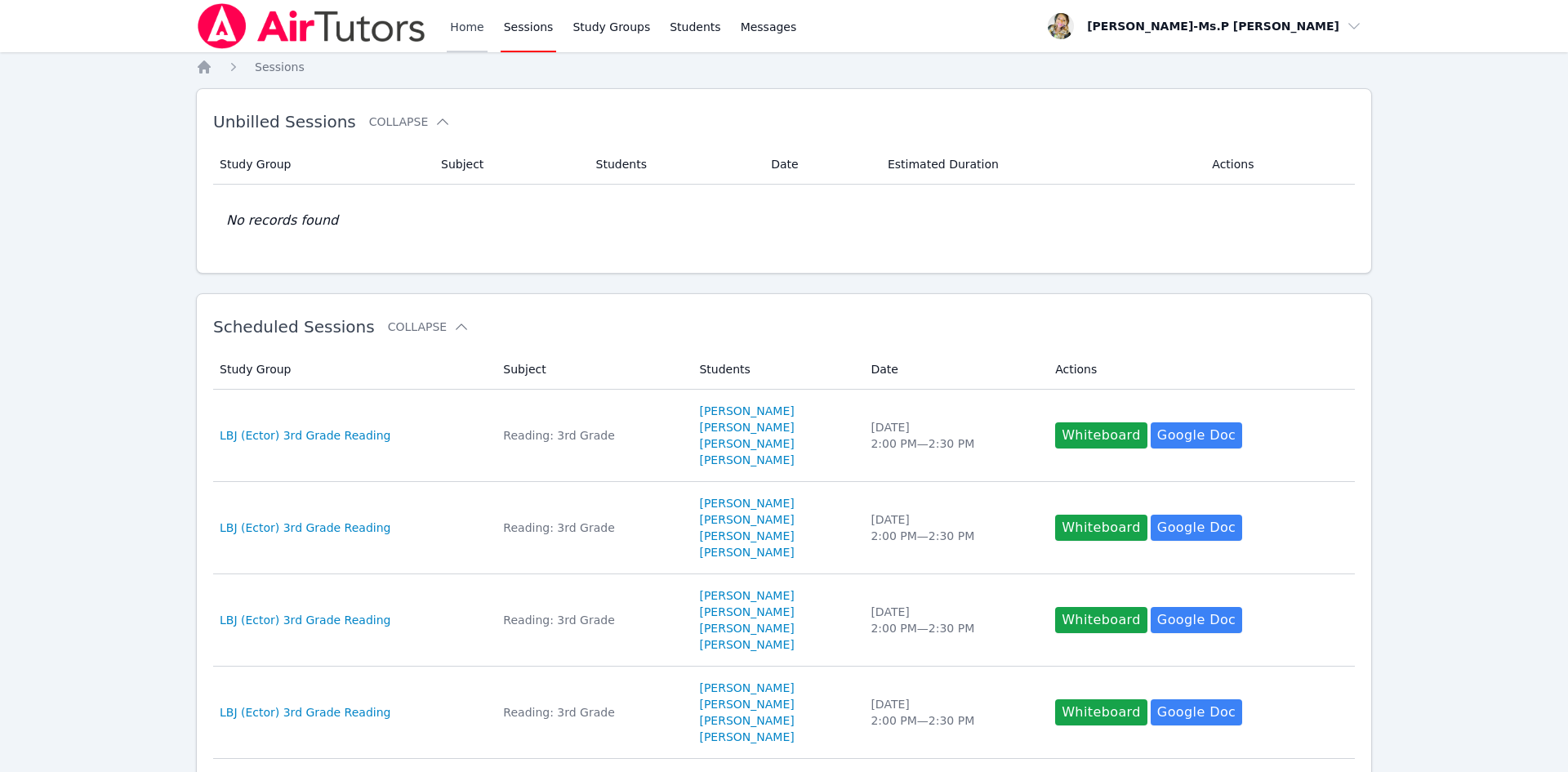
click at [467, 35] on link "Home" at bounding box center [467, 26] width 40 height 52
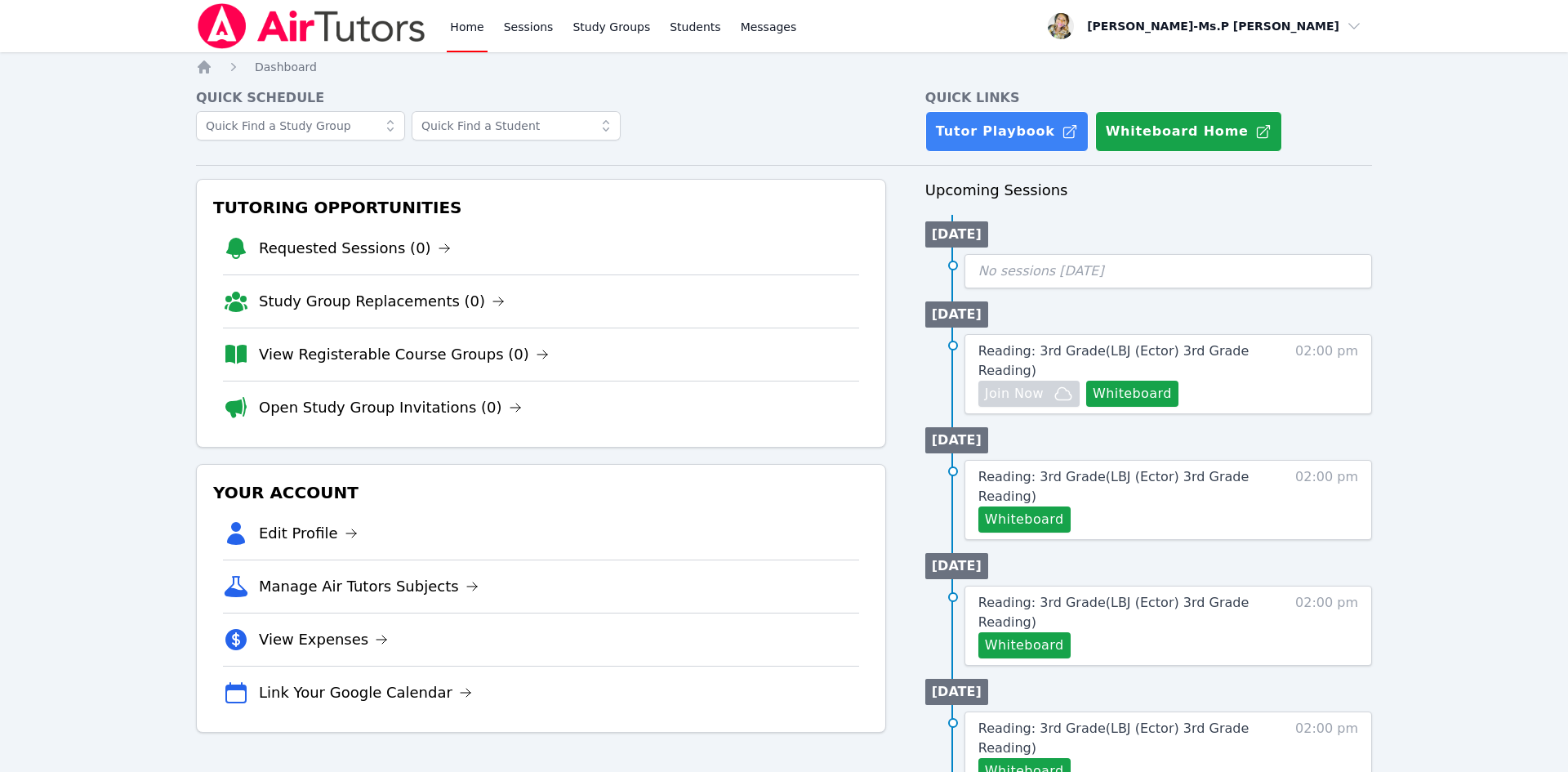
click at [460, 37] on link "Home" at bounding box center [467, 26] width 40 height 52
click at [512, 26] on link "Sessions" at bounding box center [528, 26] width 56 height 52
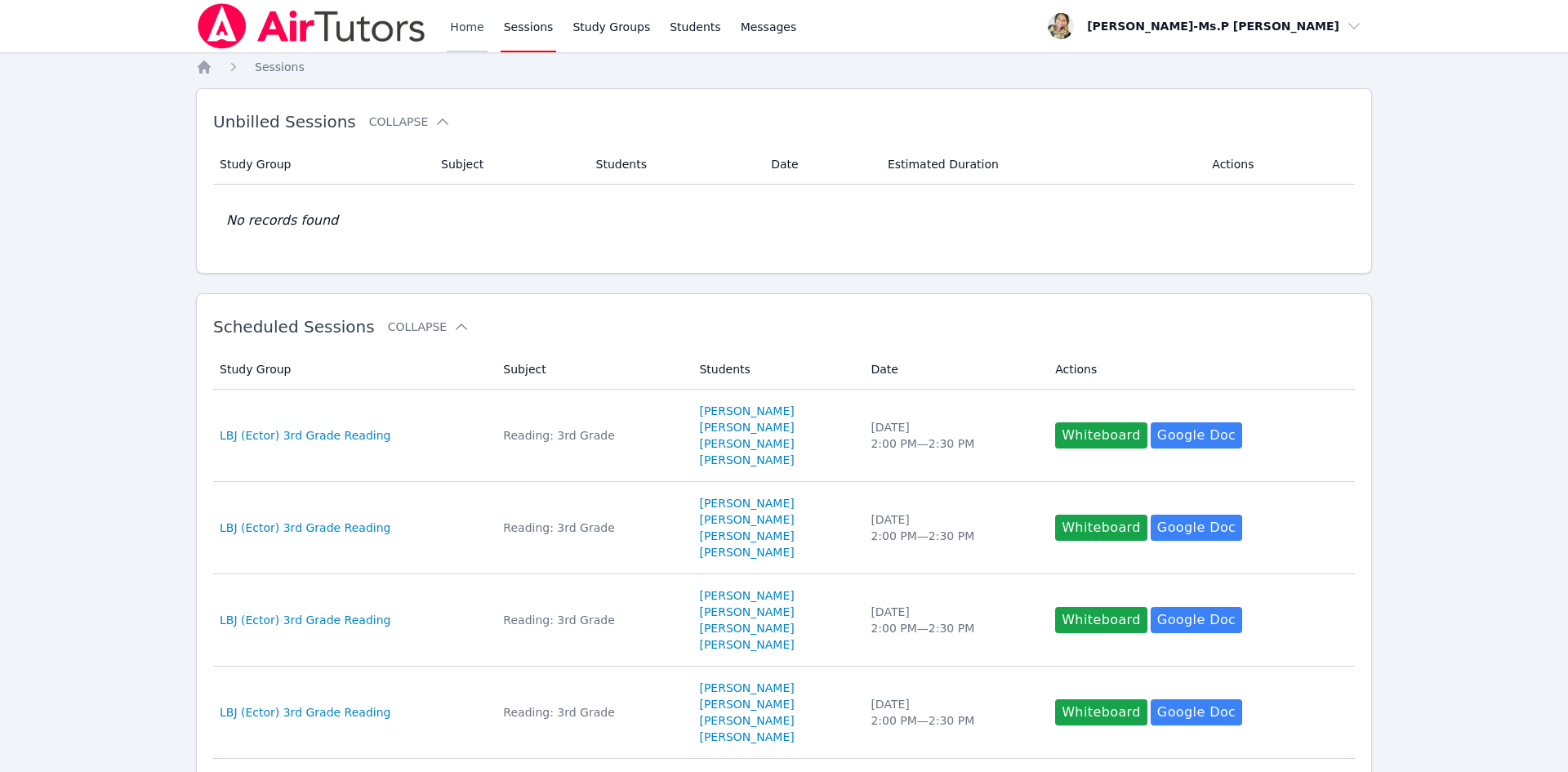
click at [459, 31] on link "Home" at bounding box center [467, 26] width 40 height 52
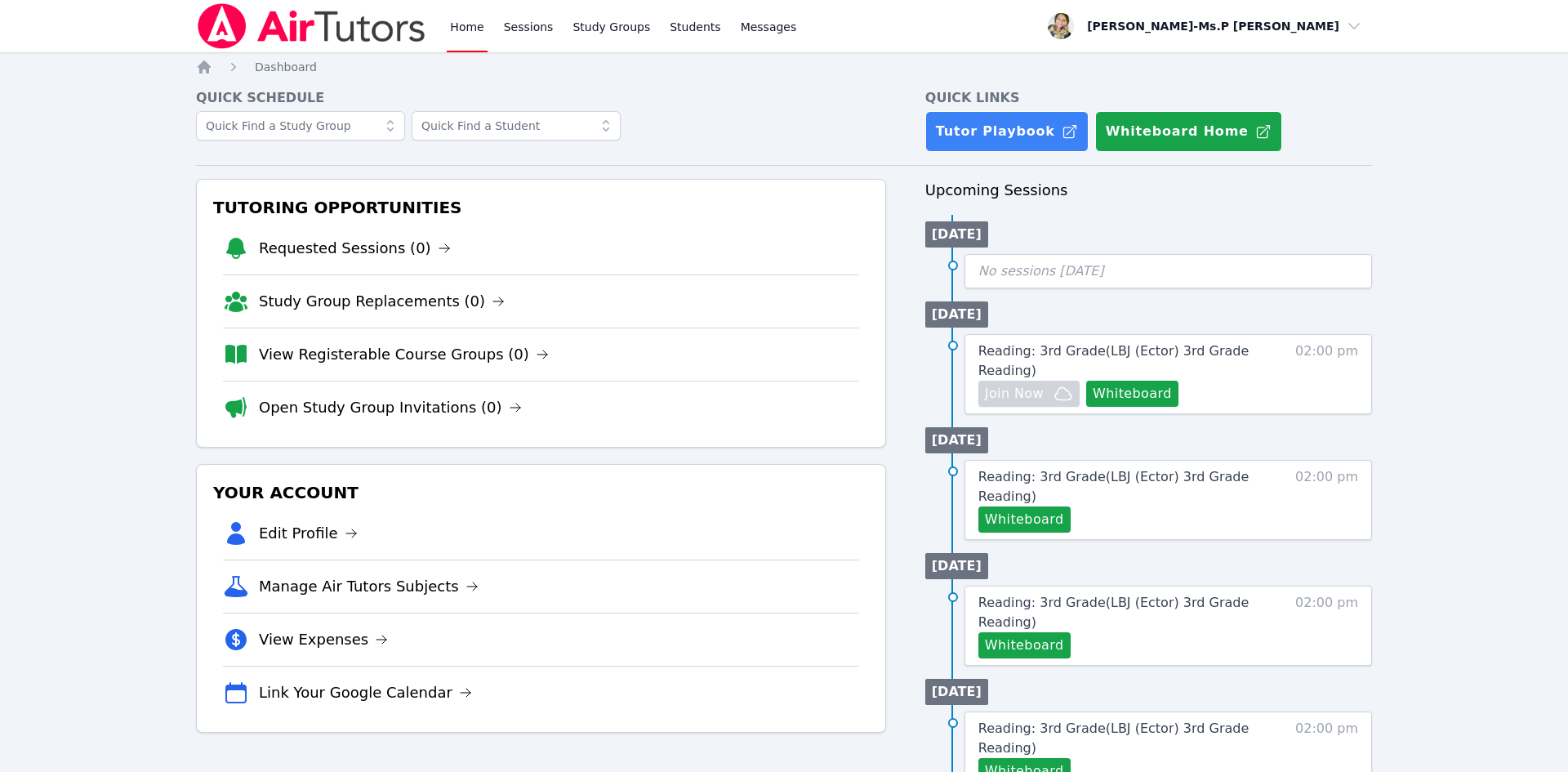
click at [553, 24] on div "Home Sessions Study Groups Students Messages" at bounding box center [624, 26] width 353 height 52
click at [551, 26] on link "Sessions" at bounding box center [528, 26] width 56 height 52
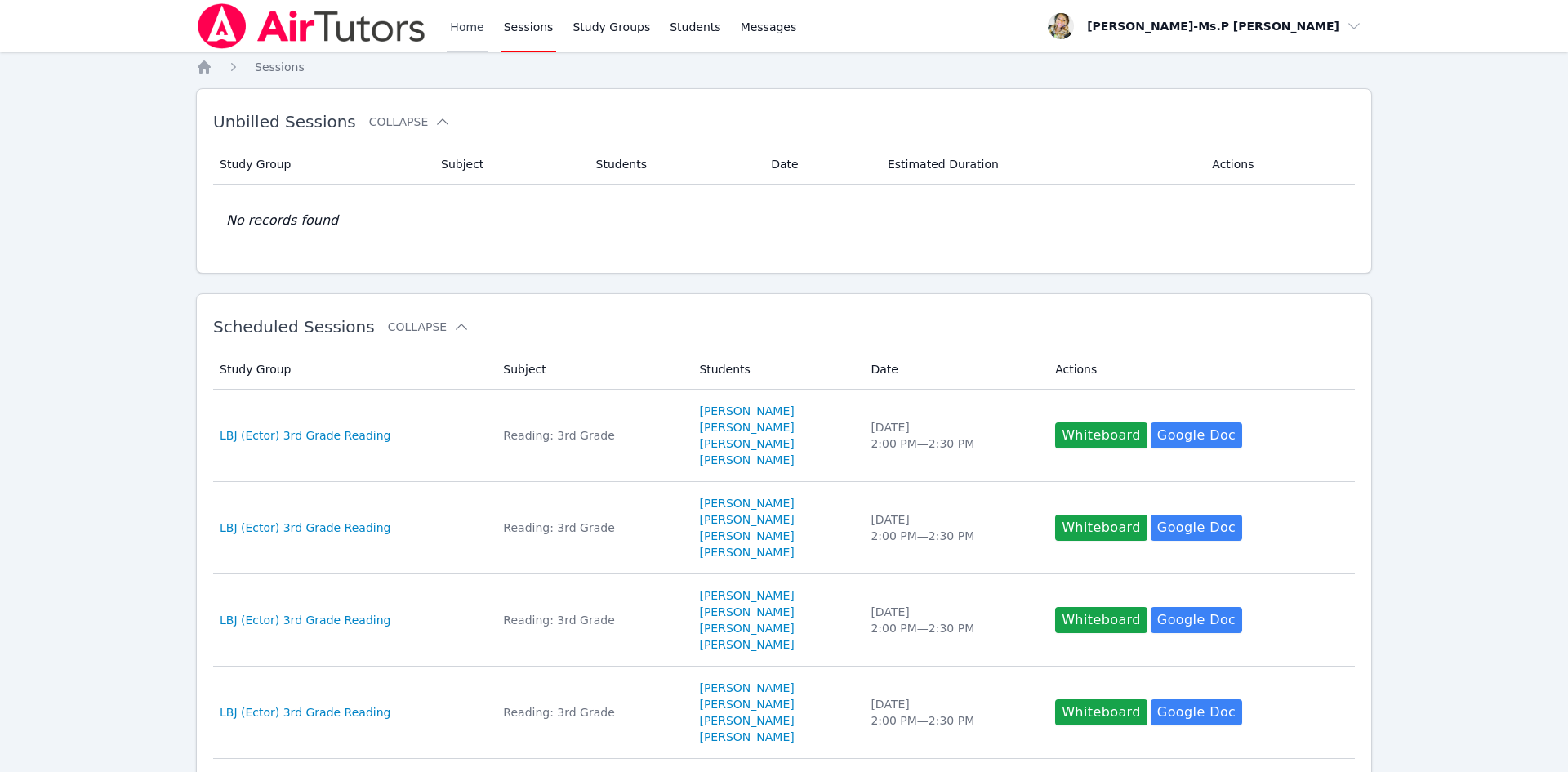
click at [477, 40] on link "Home" at bounding box center [467, 26] width 40 height 52
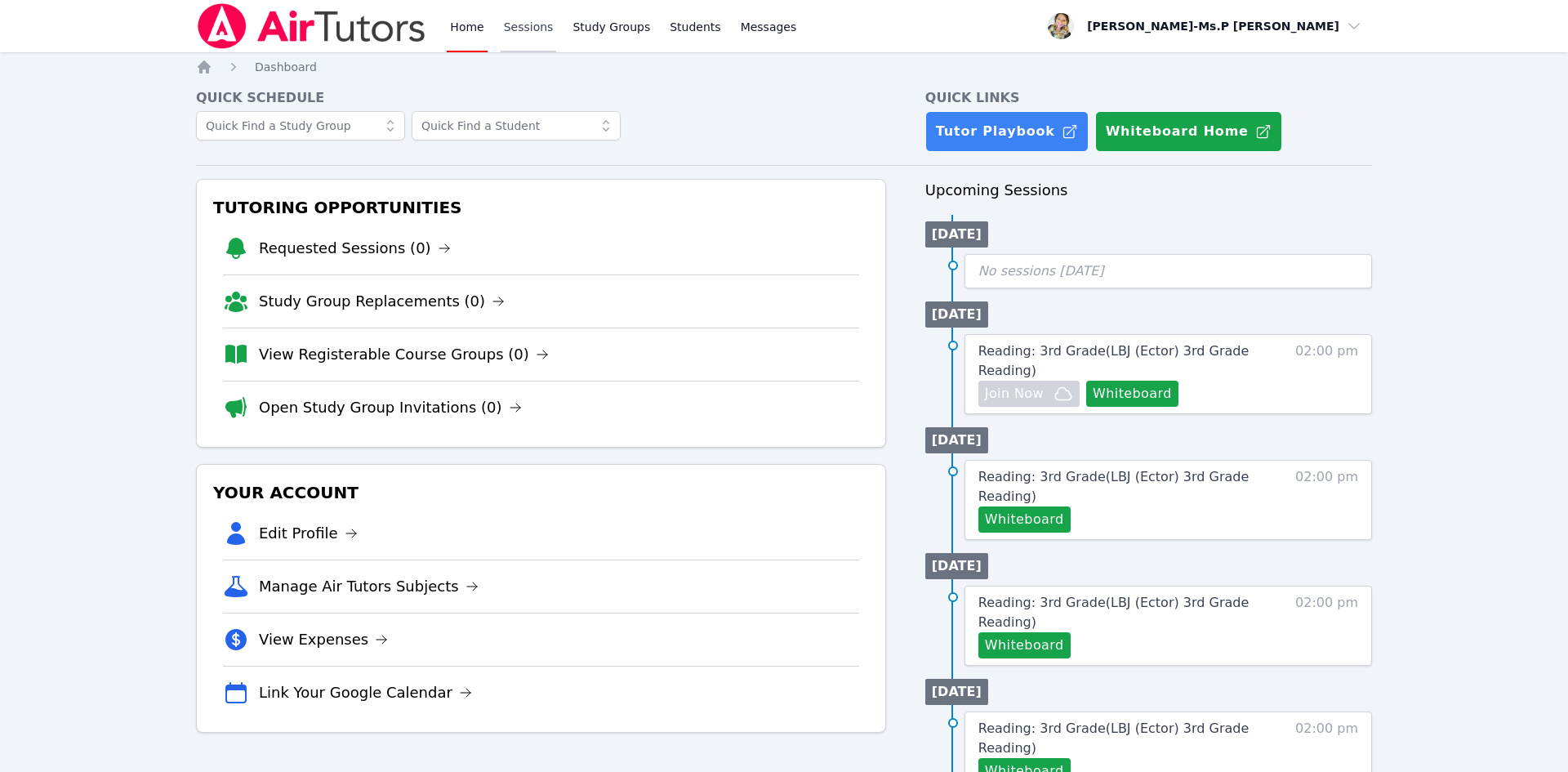
click at [527, 29] on link "Sessions" at bounding box center [528, 26] width 56 height 52
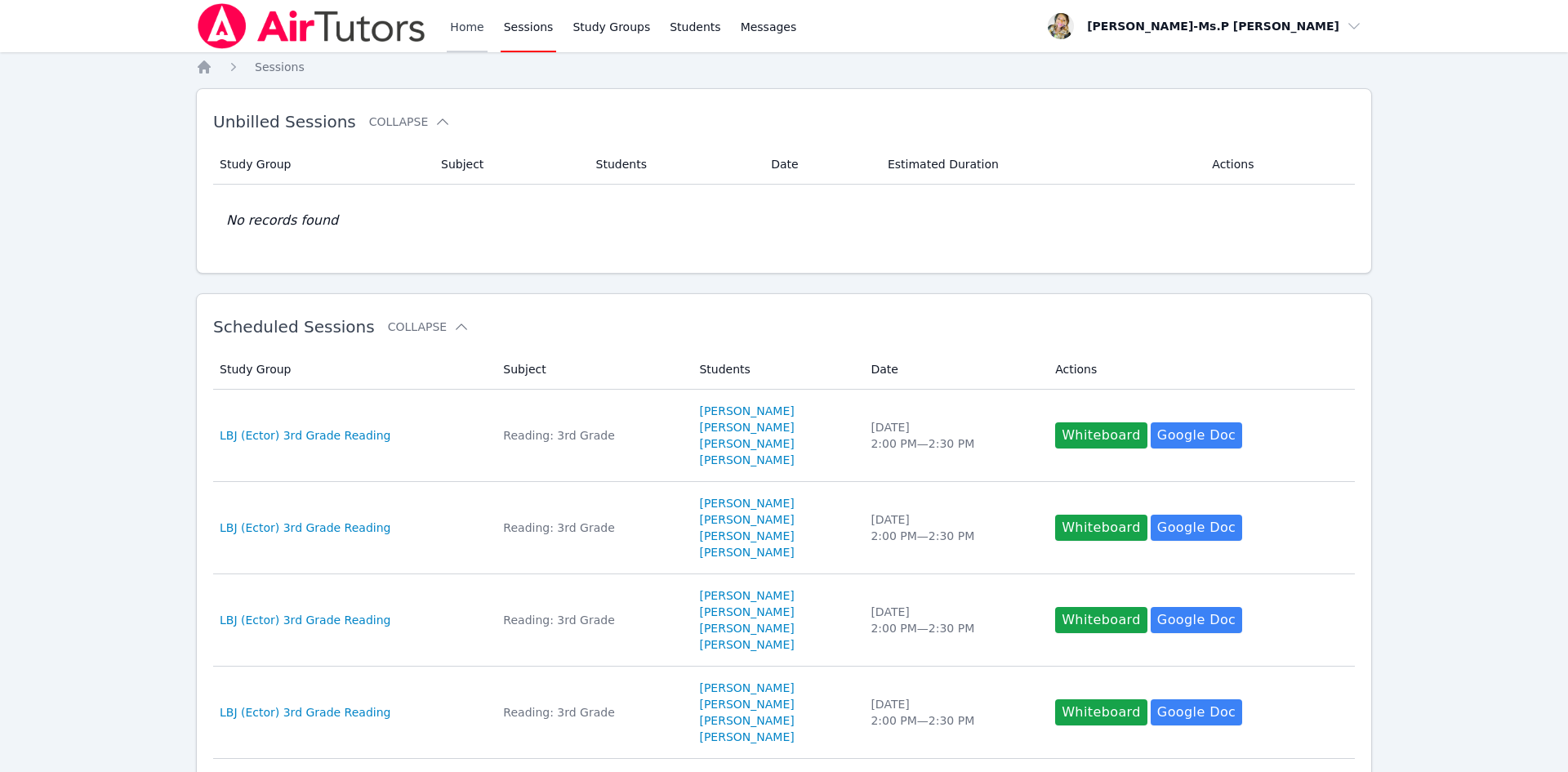
click at [464, 18] on link "Home" at bounding box center [467, 26] width 40 height 52
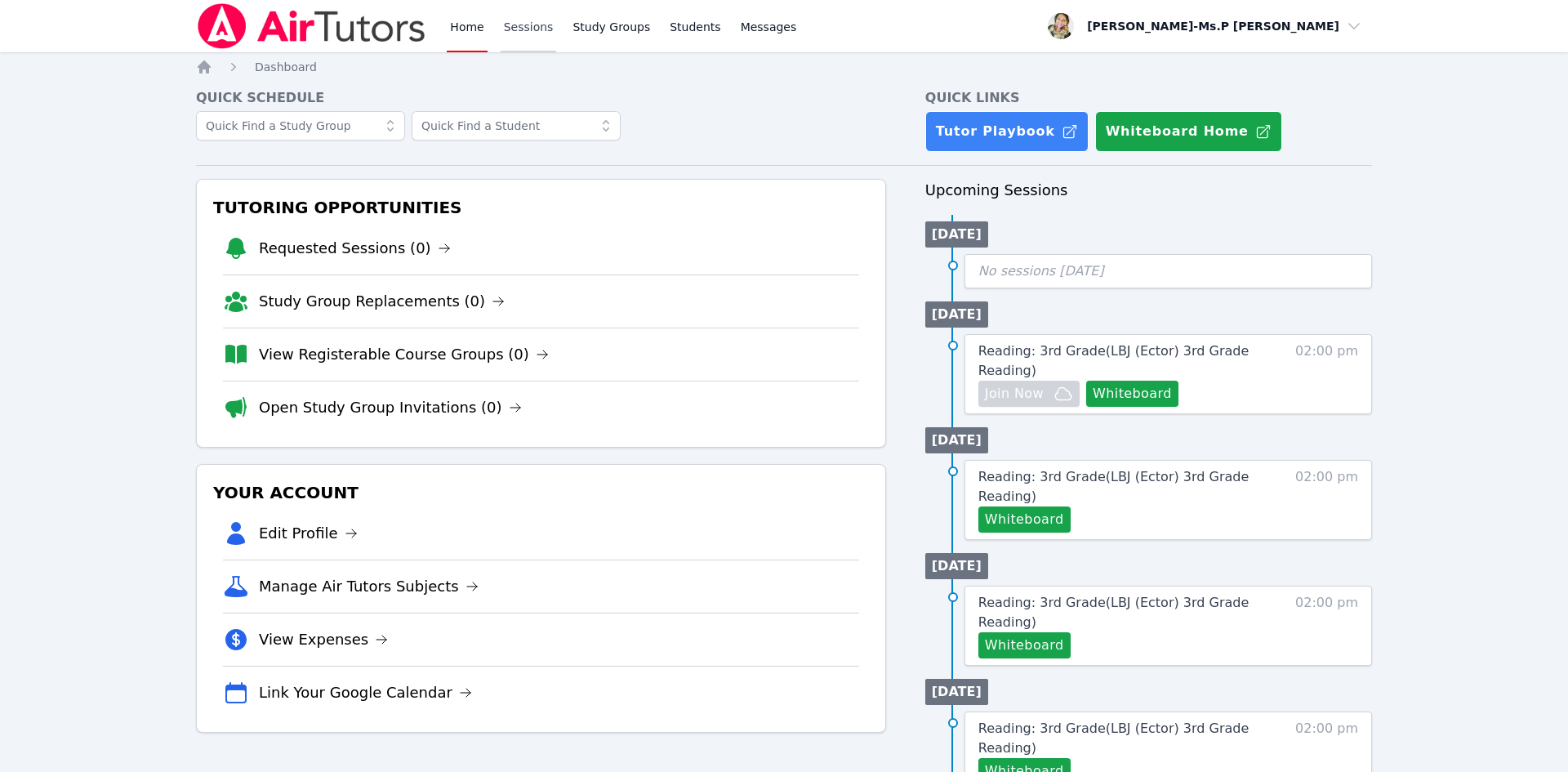
click at [542, 27] on link "Sessions" at bounding box center [528, 26] width 56 height 52
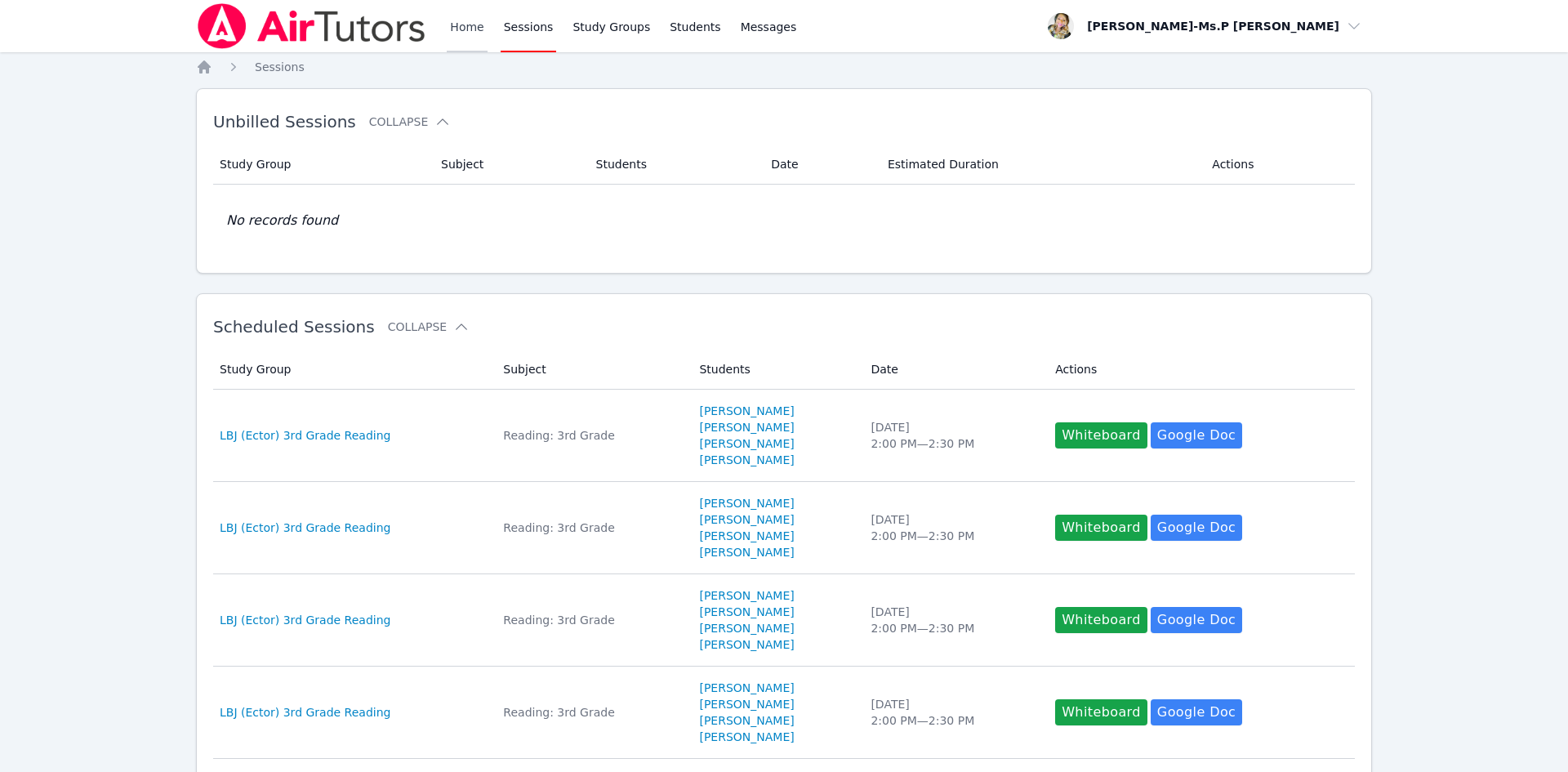
drag, startPoint x: 444, startPoint y: 18, endPoint x: 484, endPoint y: 28, distance: 41.2
click at [462, 26] on div "Home Sessions Study Groups Students Messages" at bounding box center [498, 26] width 604 height 52
click at [484, 30] on link "Home" at bounding box center [467, 26] width 40 height 52
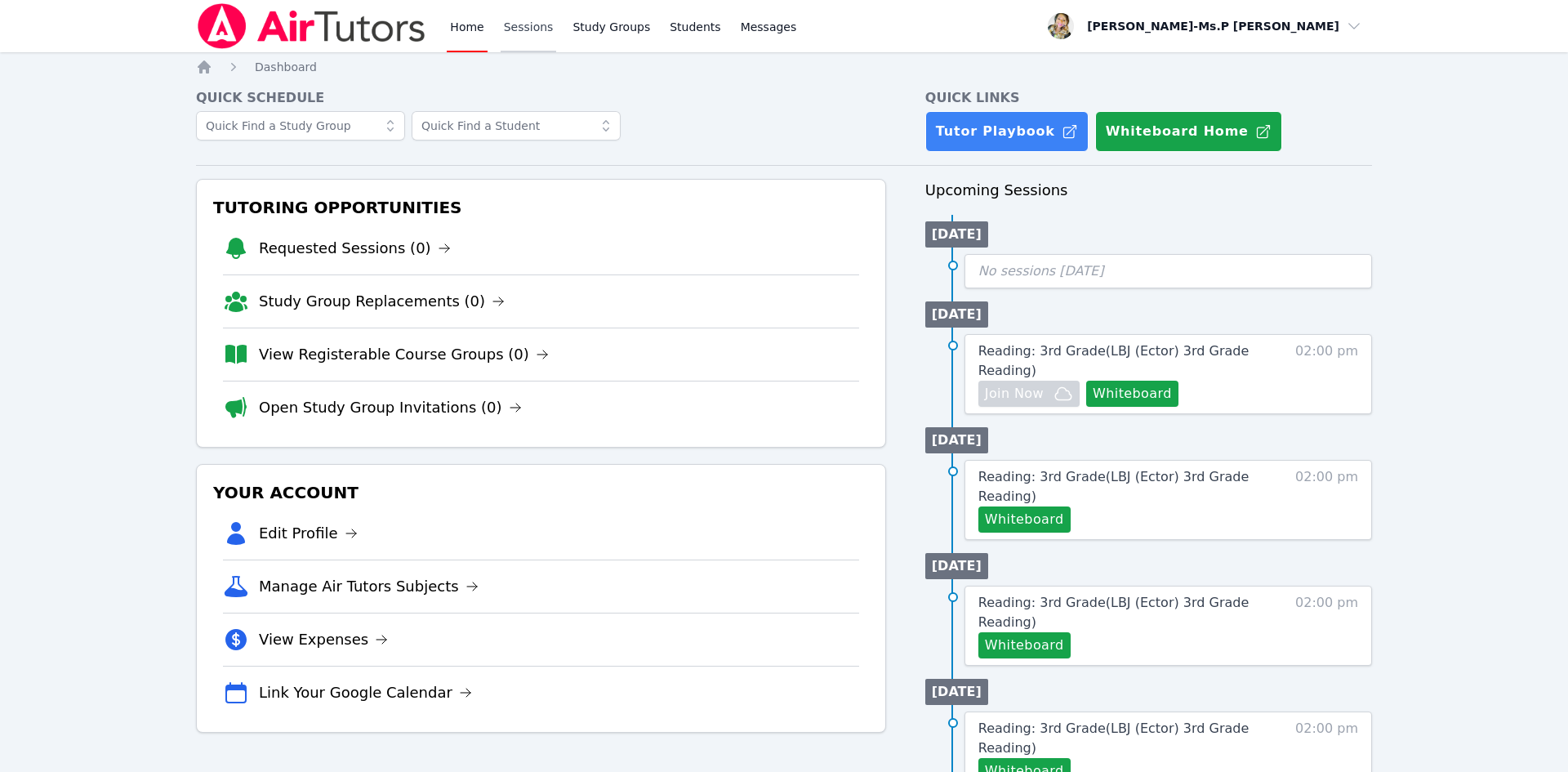
click at [523, 27] on link "Sessions" at bounding box center [528, 26] width 56 height 52
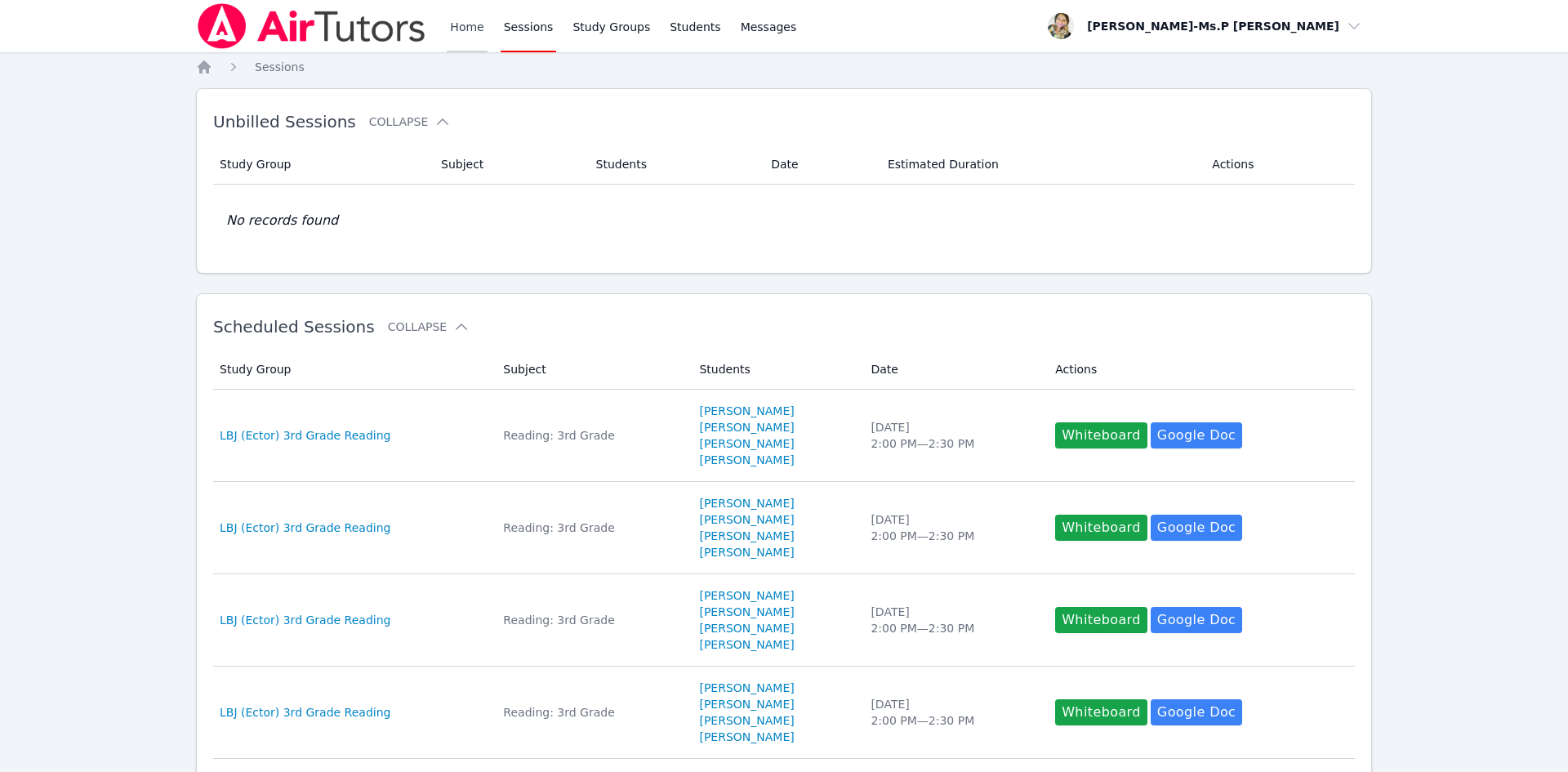
click at [470, 24] on link "Home" at bounding box center [467, 26] width 40 height 52
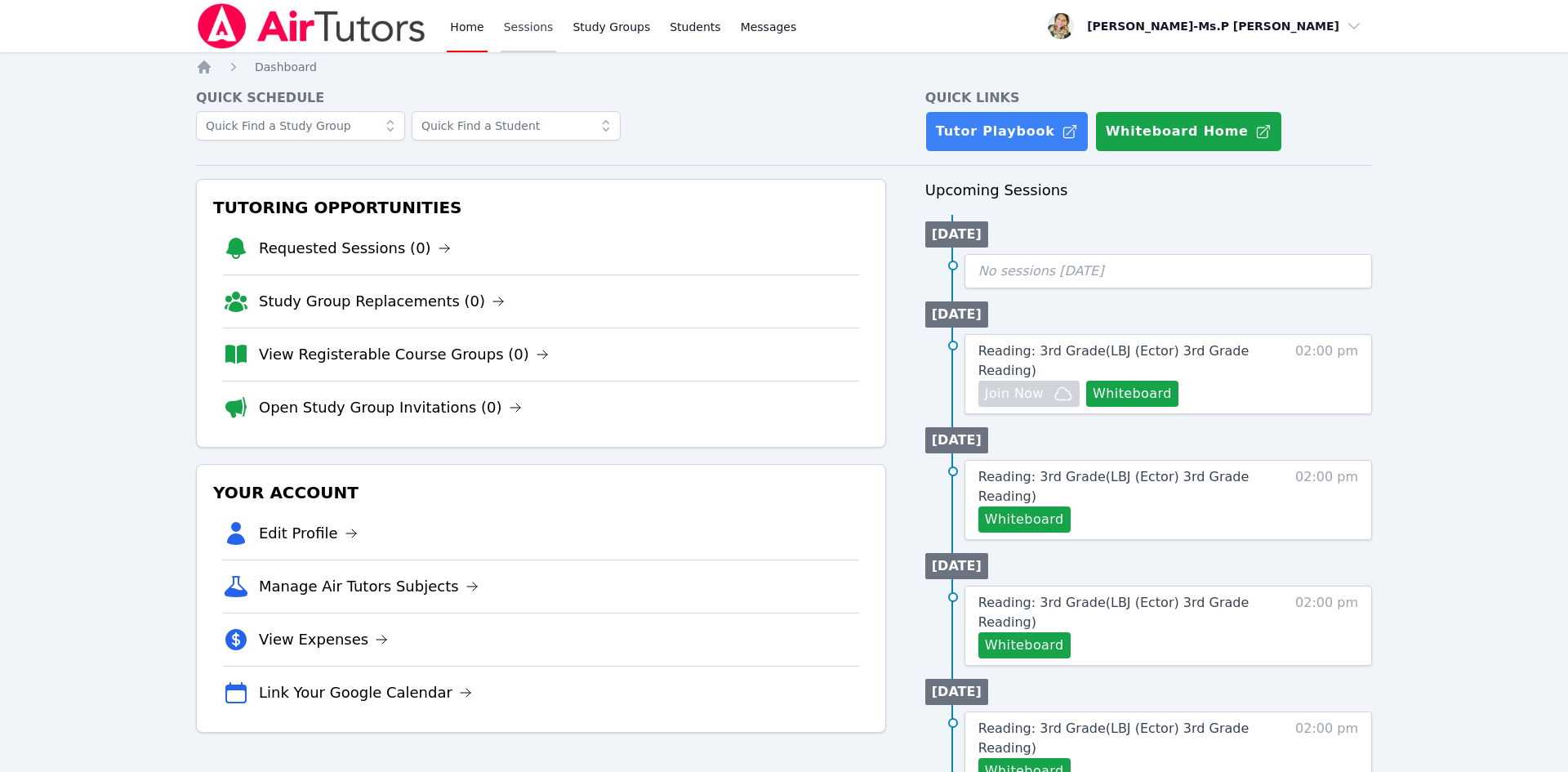
click at [526, 26] on link "Sessions" at bounding box center [528, 26] width 56 height 52
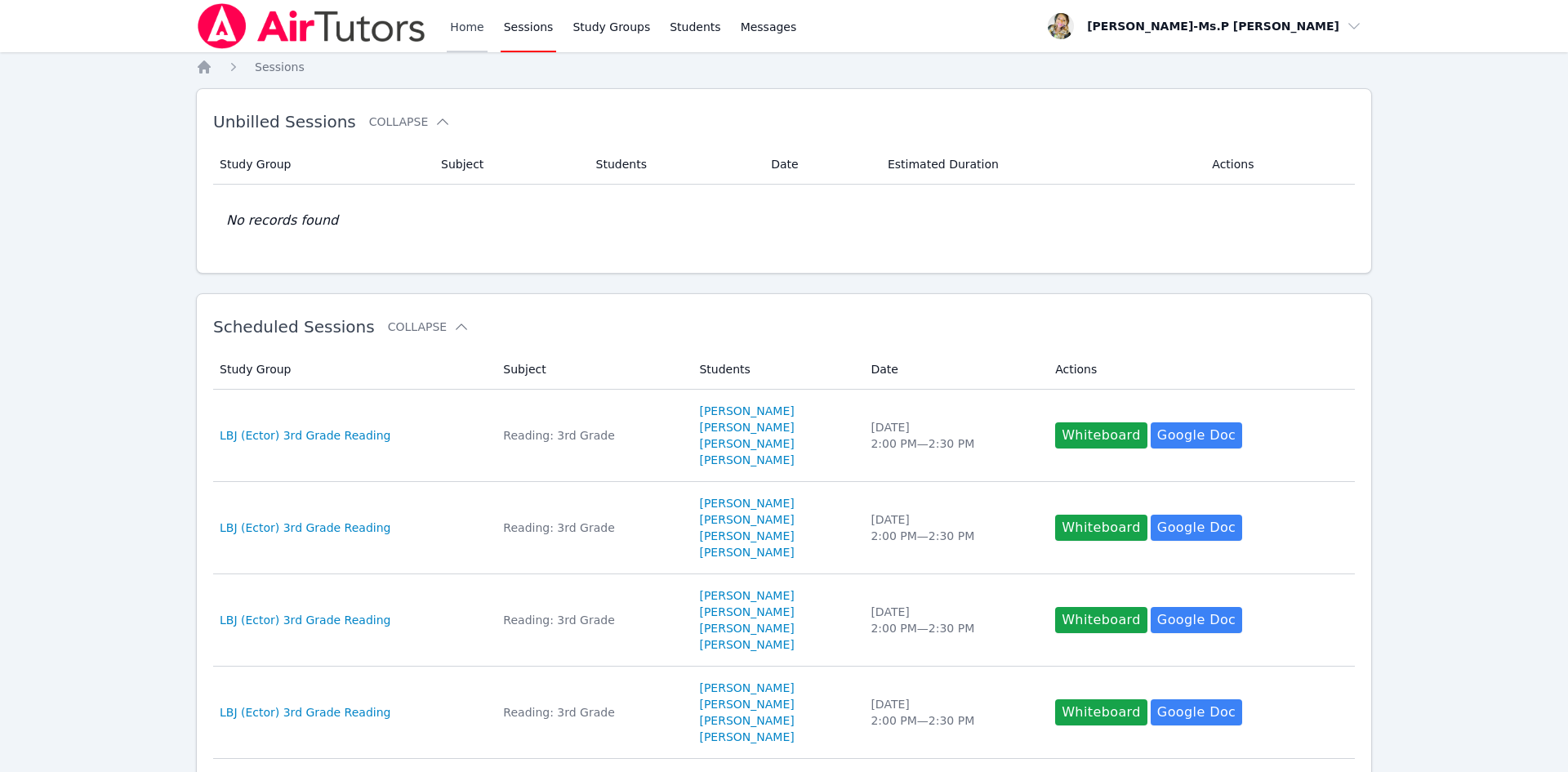
click at [472, 36] on link "Home" at bounding box center [467, 26] width 40 height 52
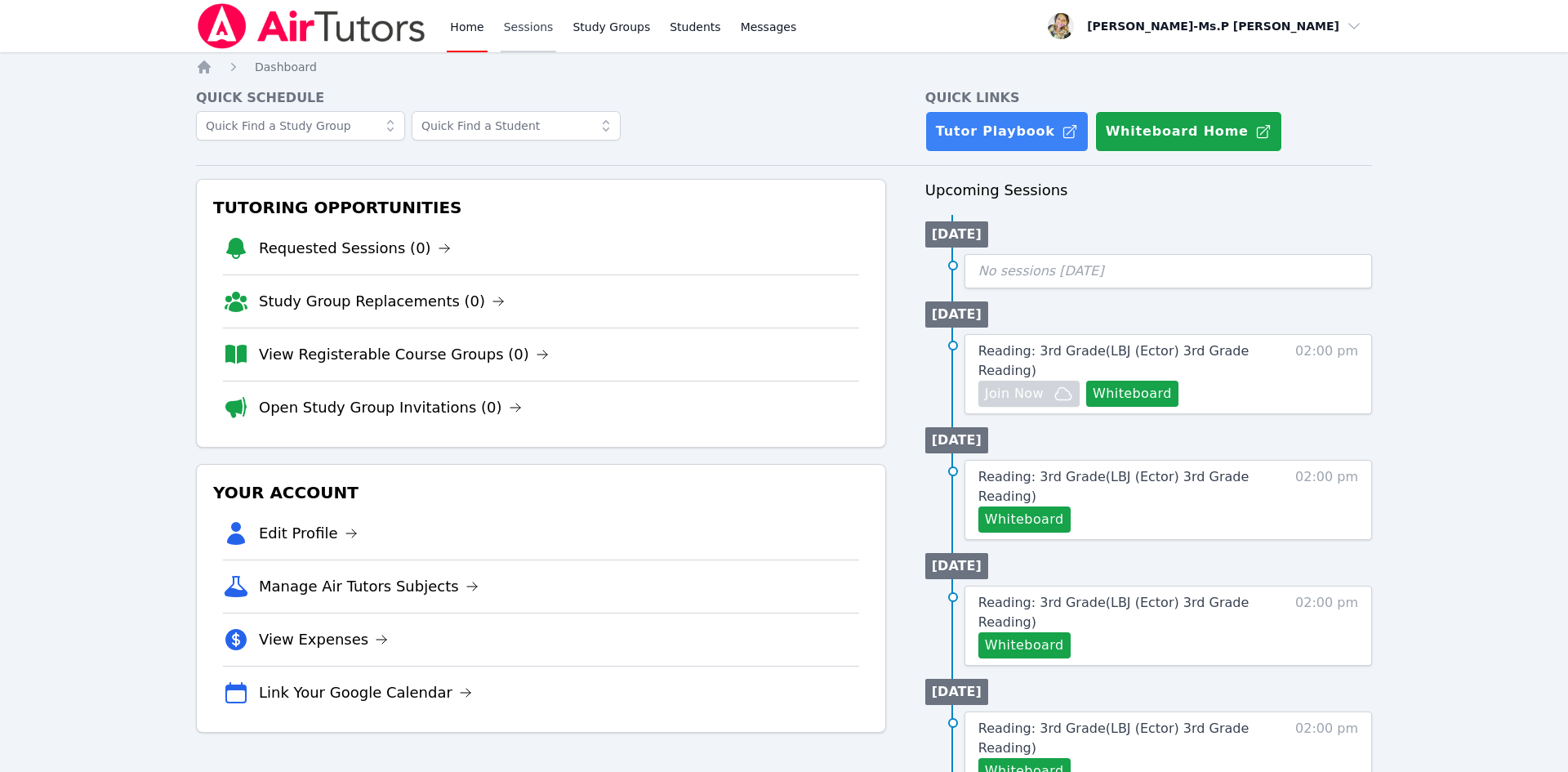
click at [525, 17] on link "Sessions" at bounding box center [528, 26] width 56 height 52
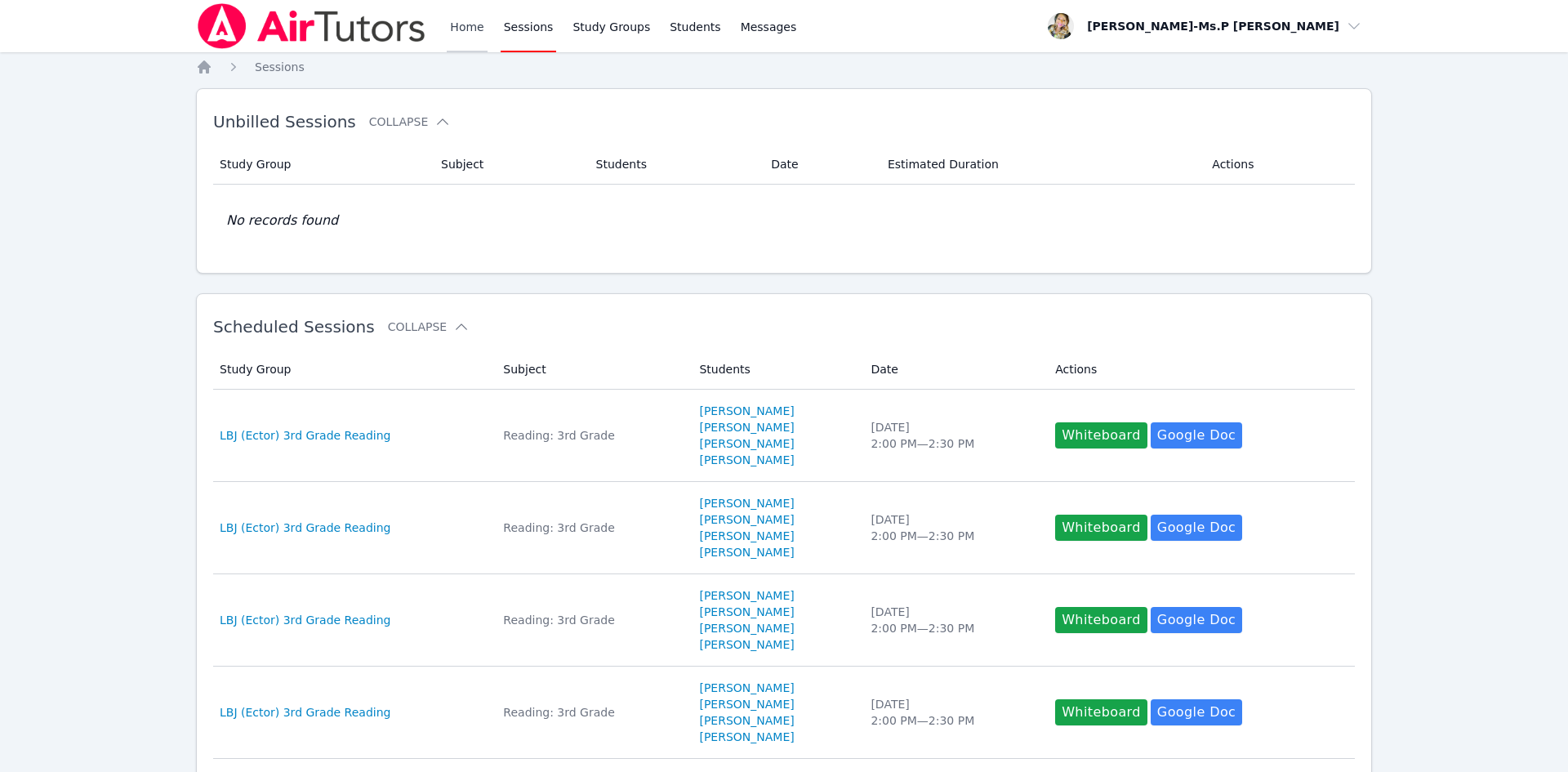
click at [469, 22] on link "Home" at bounding box center [467, 26] width 40 height 52
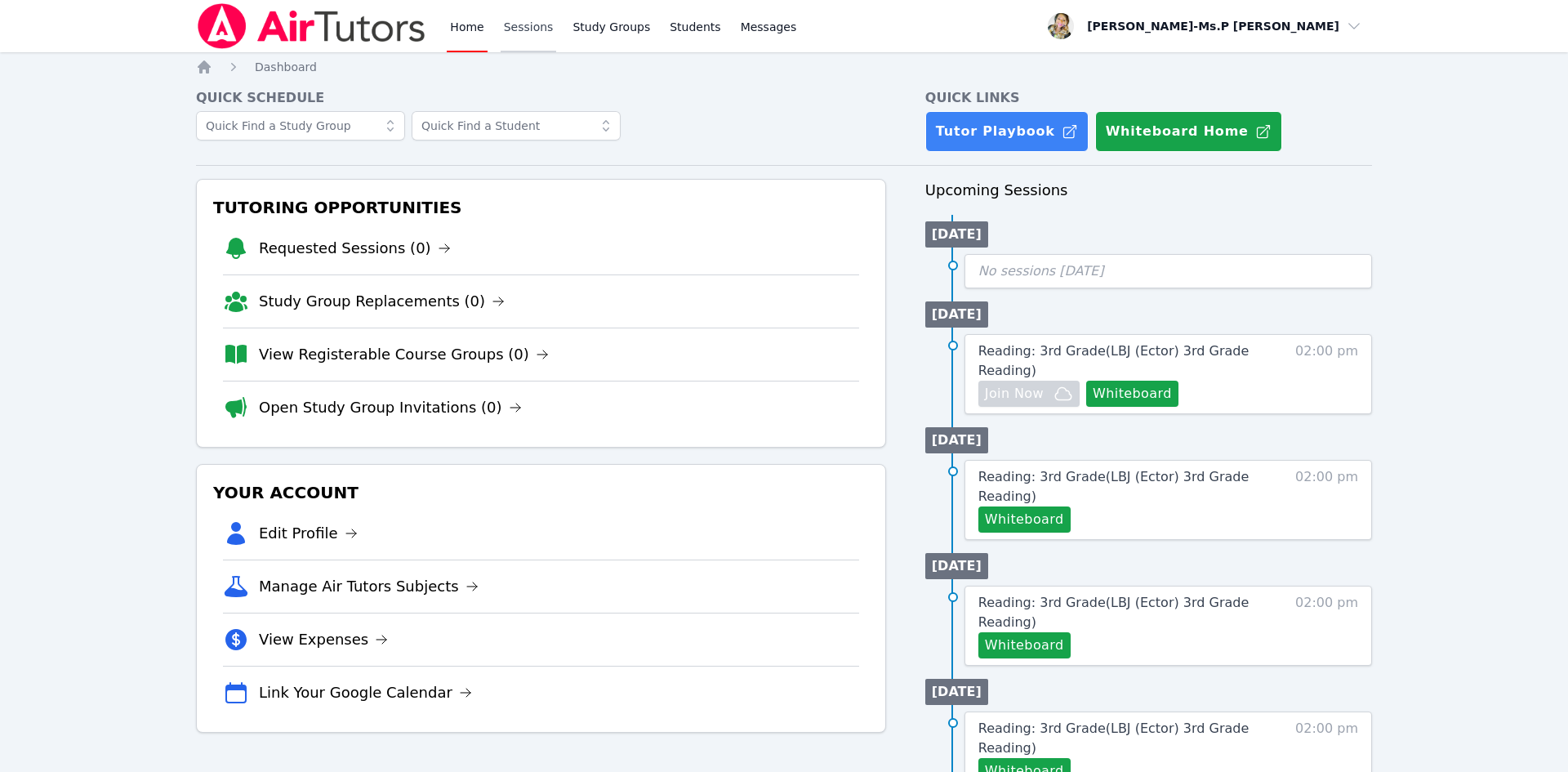
click at [509, 22] on link "Sessions" at bounding box center [528, 26] width 56 height 52
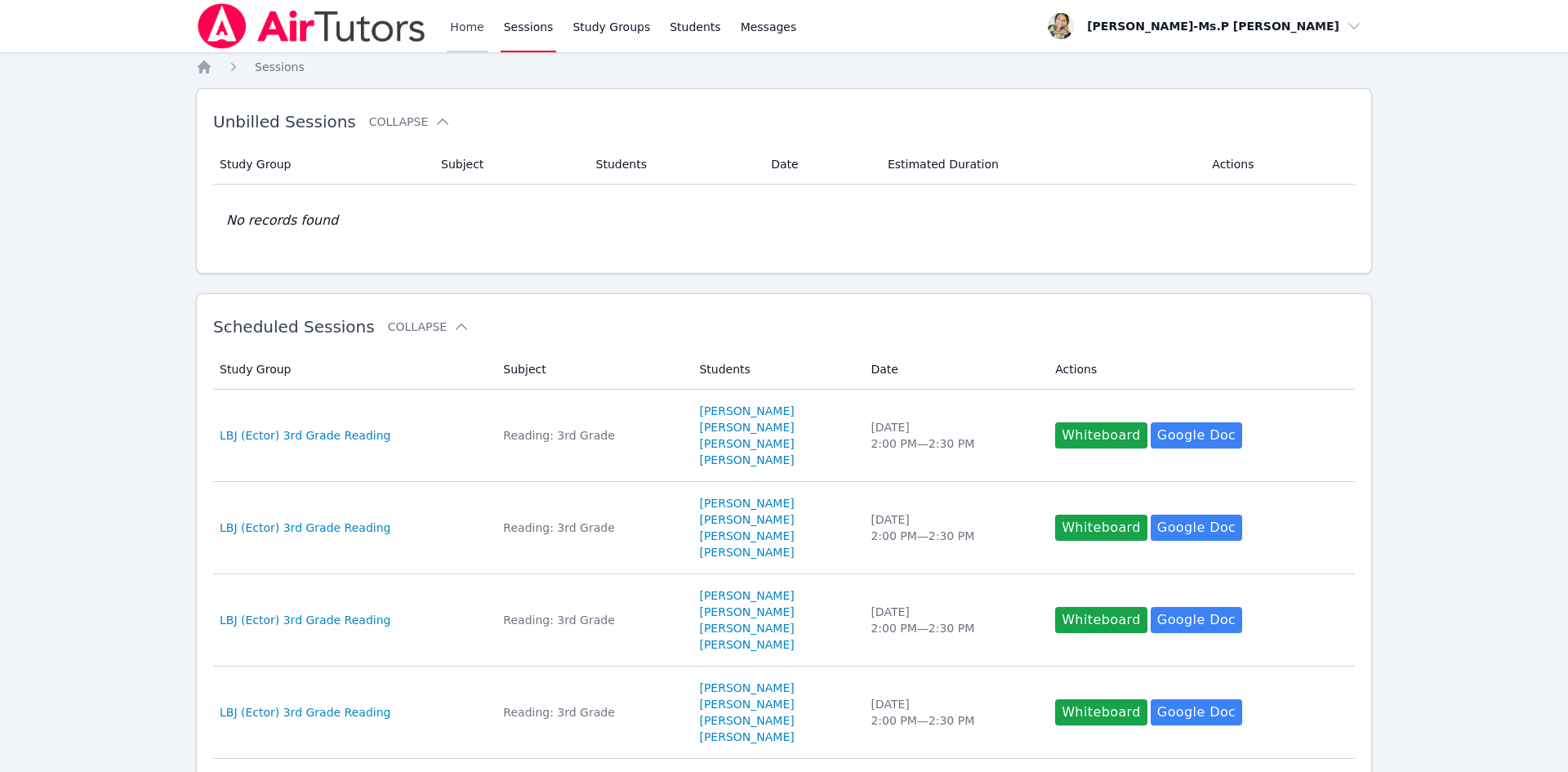
click at [453, 17] on link "Home" at bounding box center [467, 26] width 40 height 52
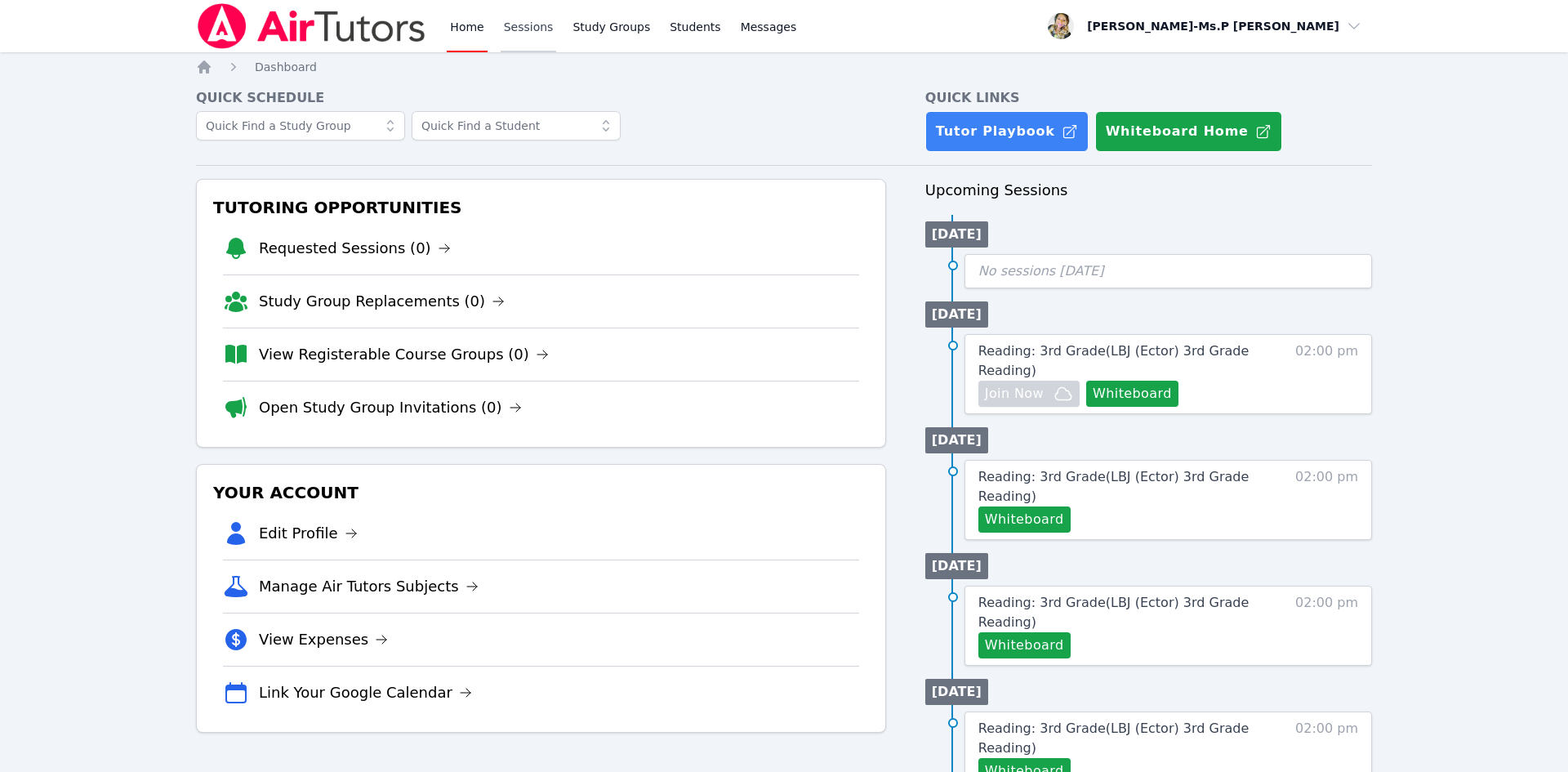
click at [530, 35] on link "Sessions" at bounding box center [528, 26] width 56 height 52
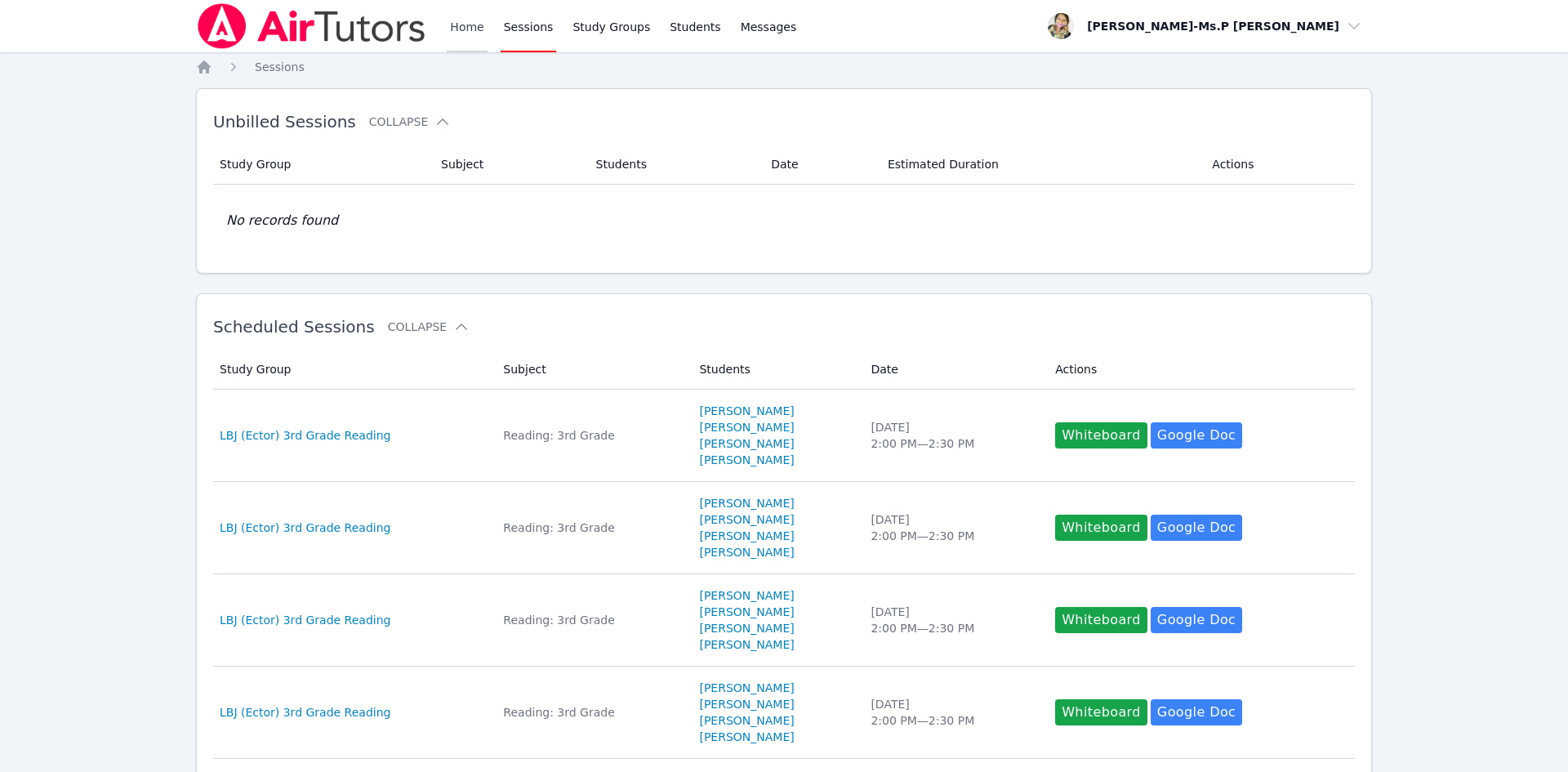
click at [469, 31] on link "Home" at bounding box center [467, 26] width 40 height 52
